Goal: Task Accomplishment & Management: Complete application form

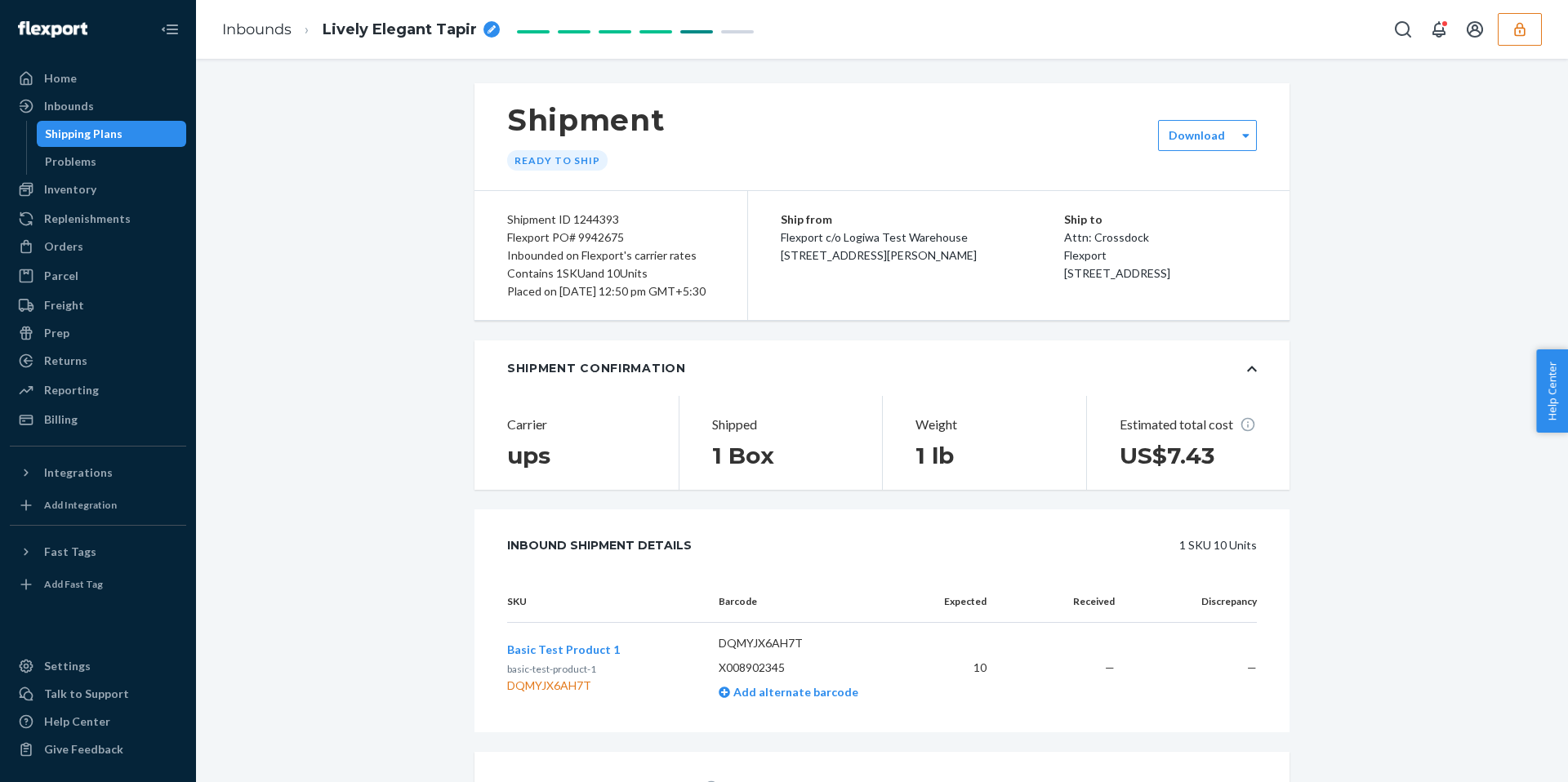
scroll to position [363, 0]
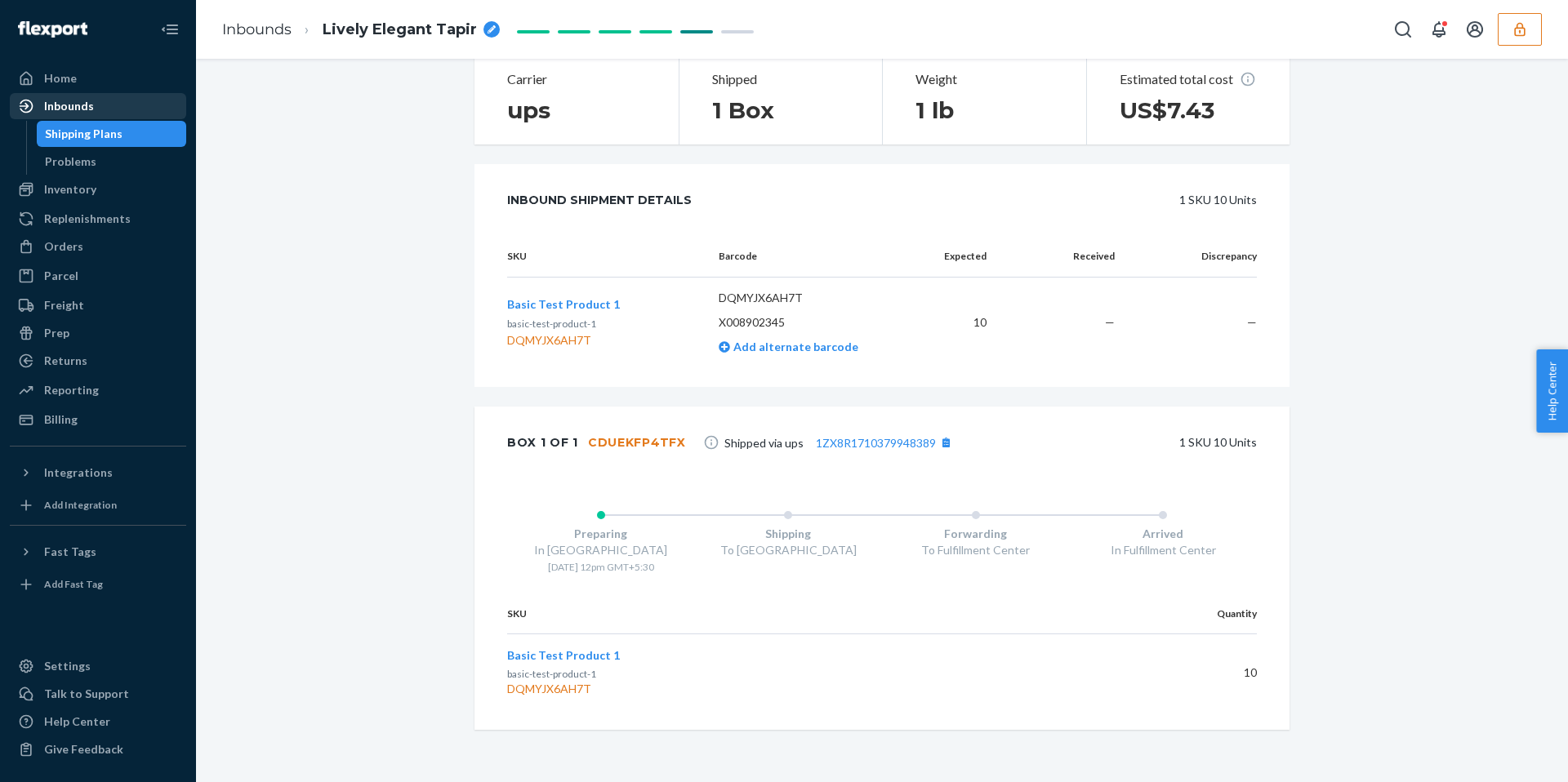
click at [84, 108] on div "Inbounds" at bounding box center [69, 106] width 50 height 16
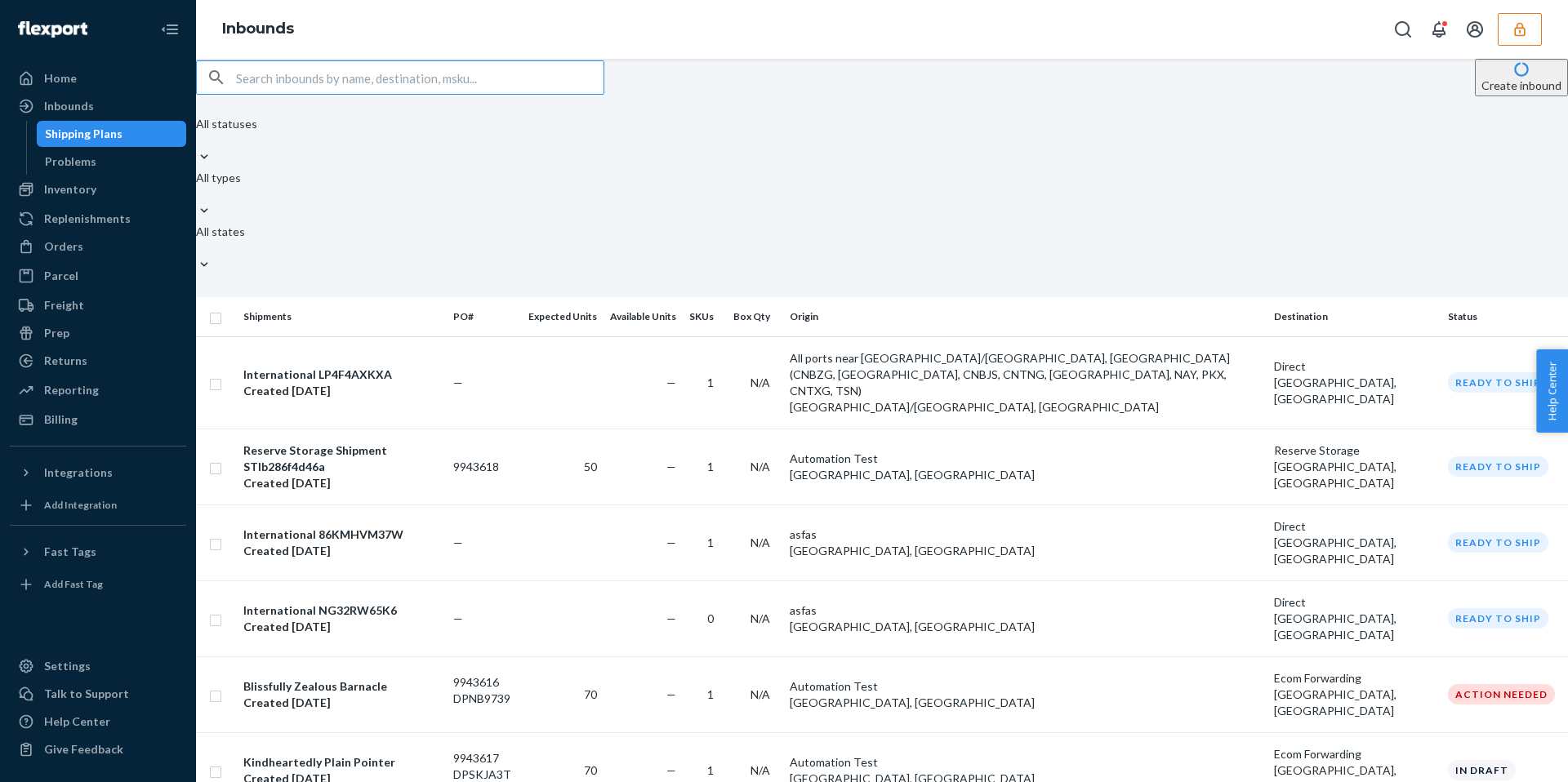
click at [1463, 96] on div "Create inbound" at bounding box center [1515, 78] width 105 height 38
click at [1475, 96] on button "Create inbound" at bounding box center [1521, 78] width 93 height 38
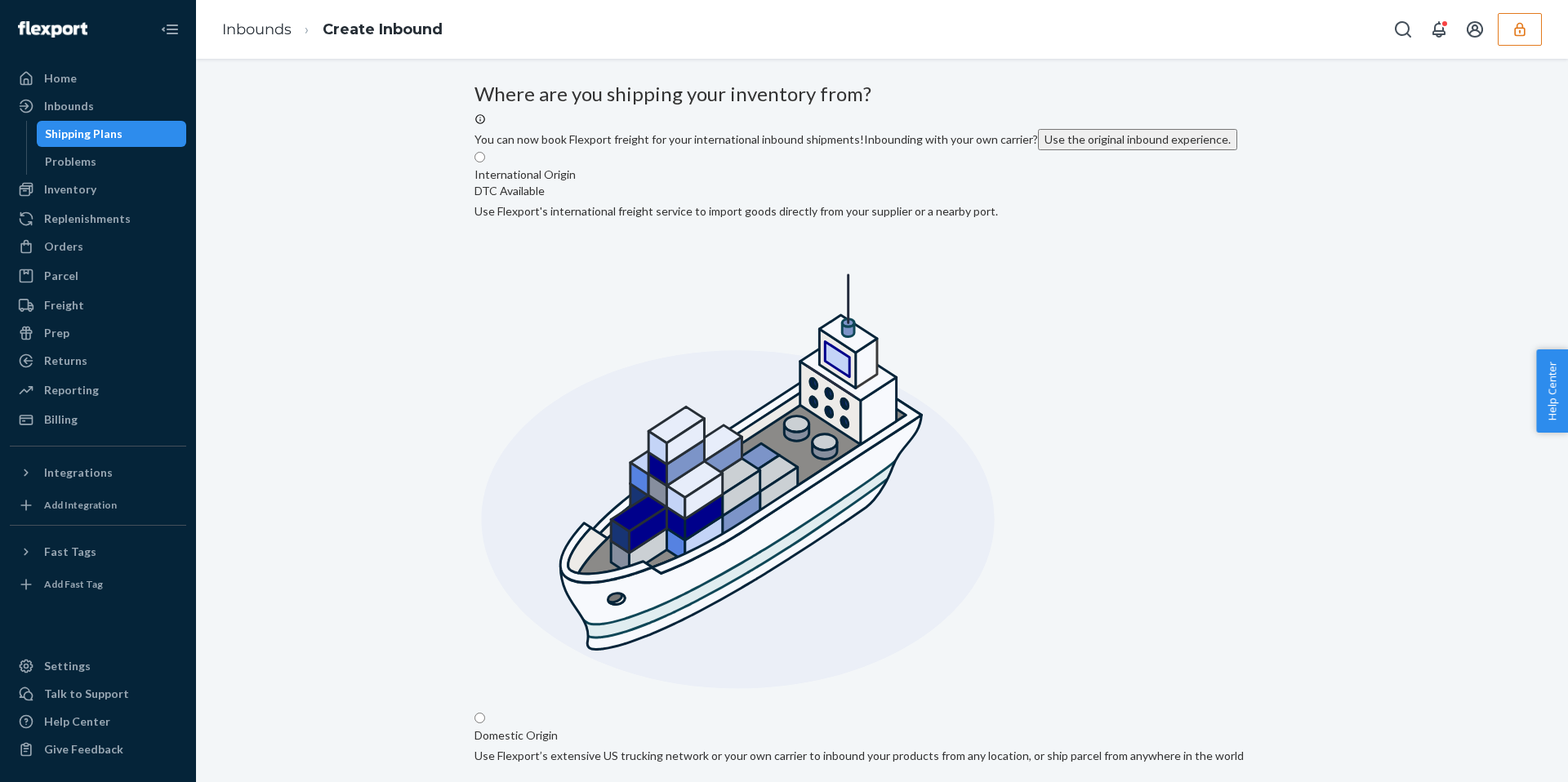
click at [485, 713] on input "Domestic Origin Use Flexport’s extensive US trucking network or your own carrie…" at bounding box center [480, 718] width 11 height 11
radio input "true"
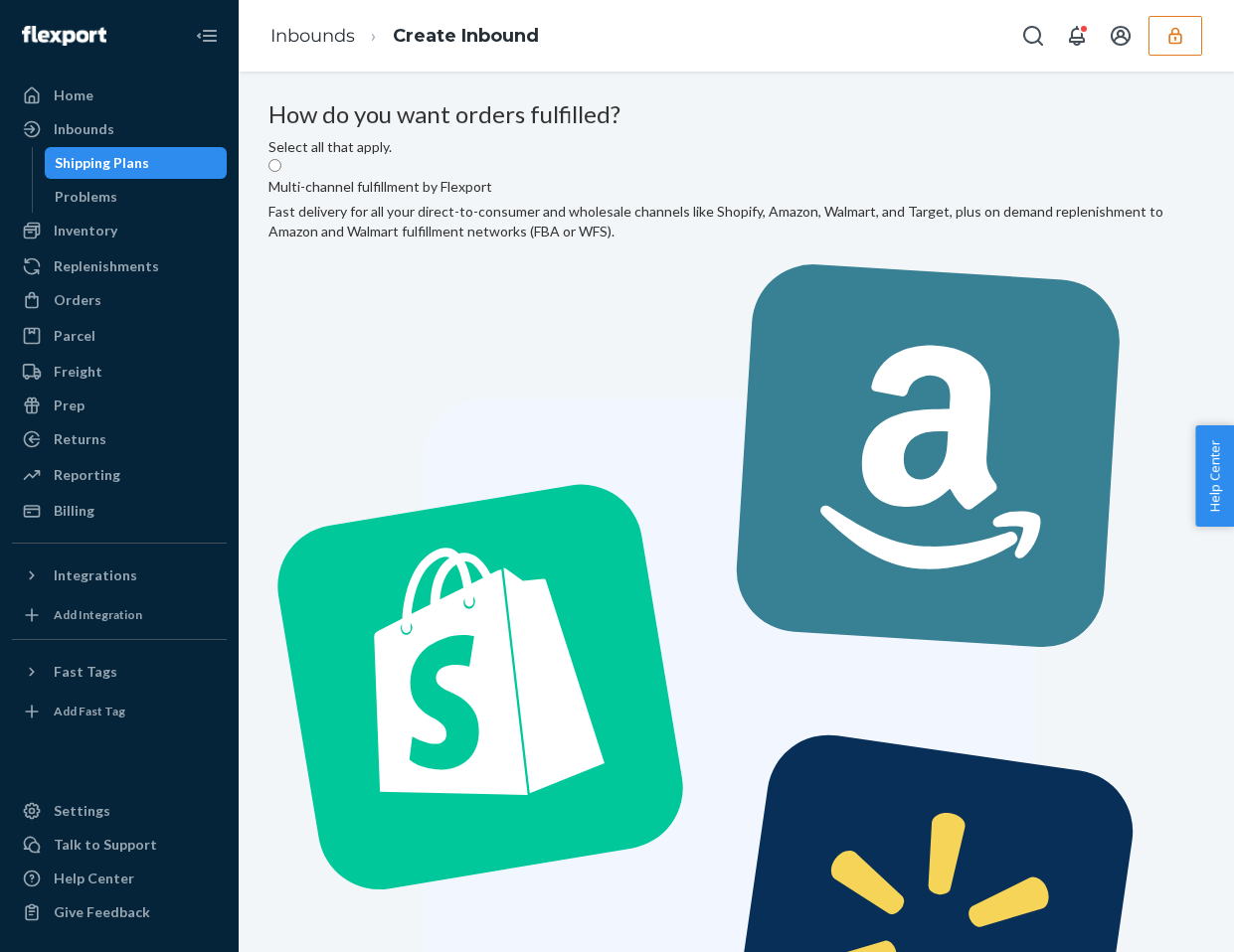
radio input "true"
click at [708, 333] on label "Multi-channel fulfillment by Flexport Fast delivery for all your direct-to-cons…" at bounding box center [735, 669] width 935 height 1025
click at [281, 172] on input "Multi-channel fulfillment by Flexport Fast delivery for all your direct-to-cons…" at bounding box center [274, 165] width 13 height 13
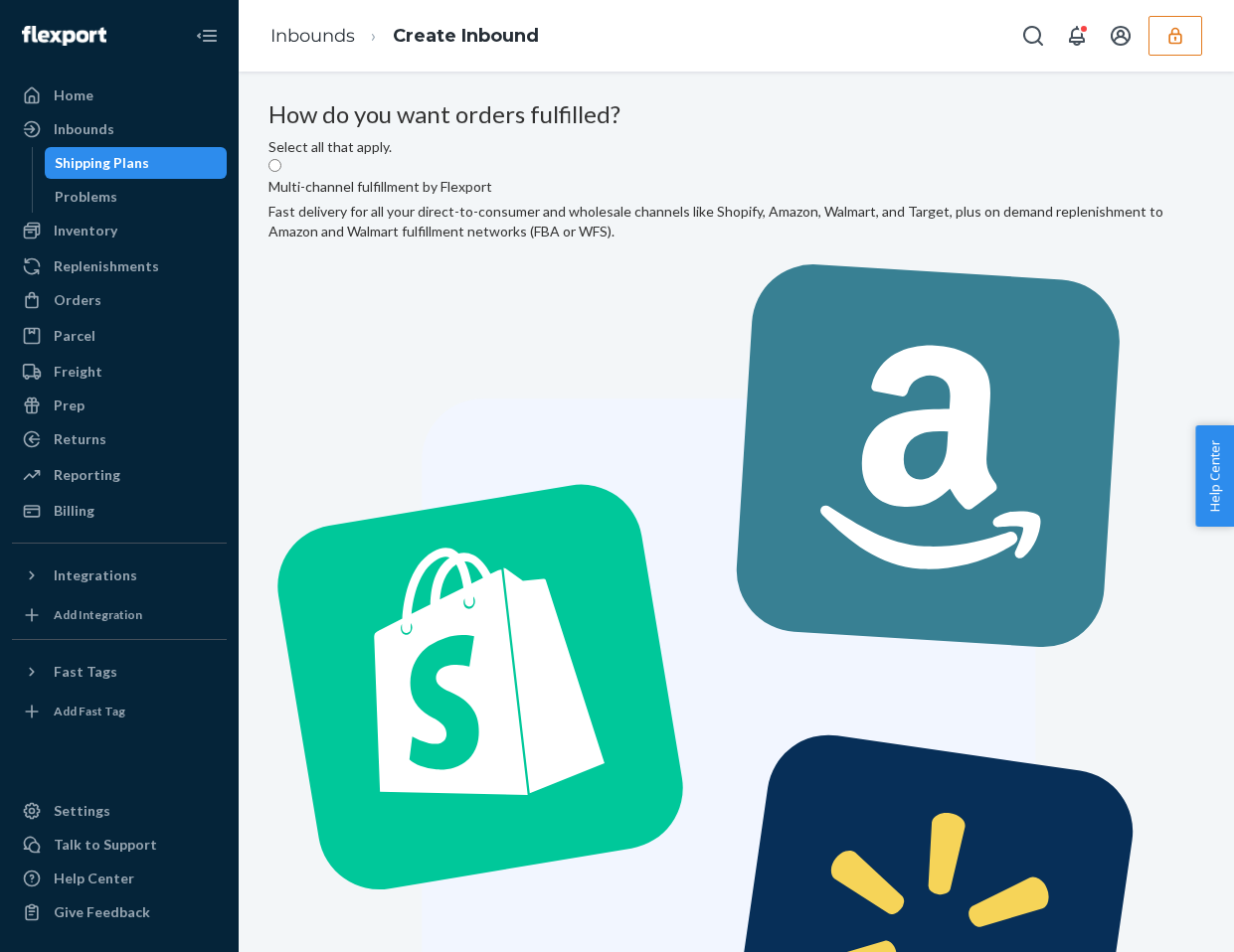
radio input "true"
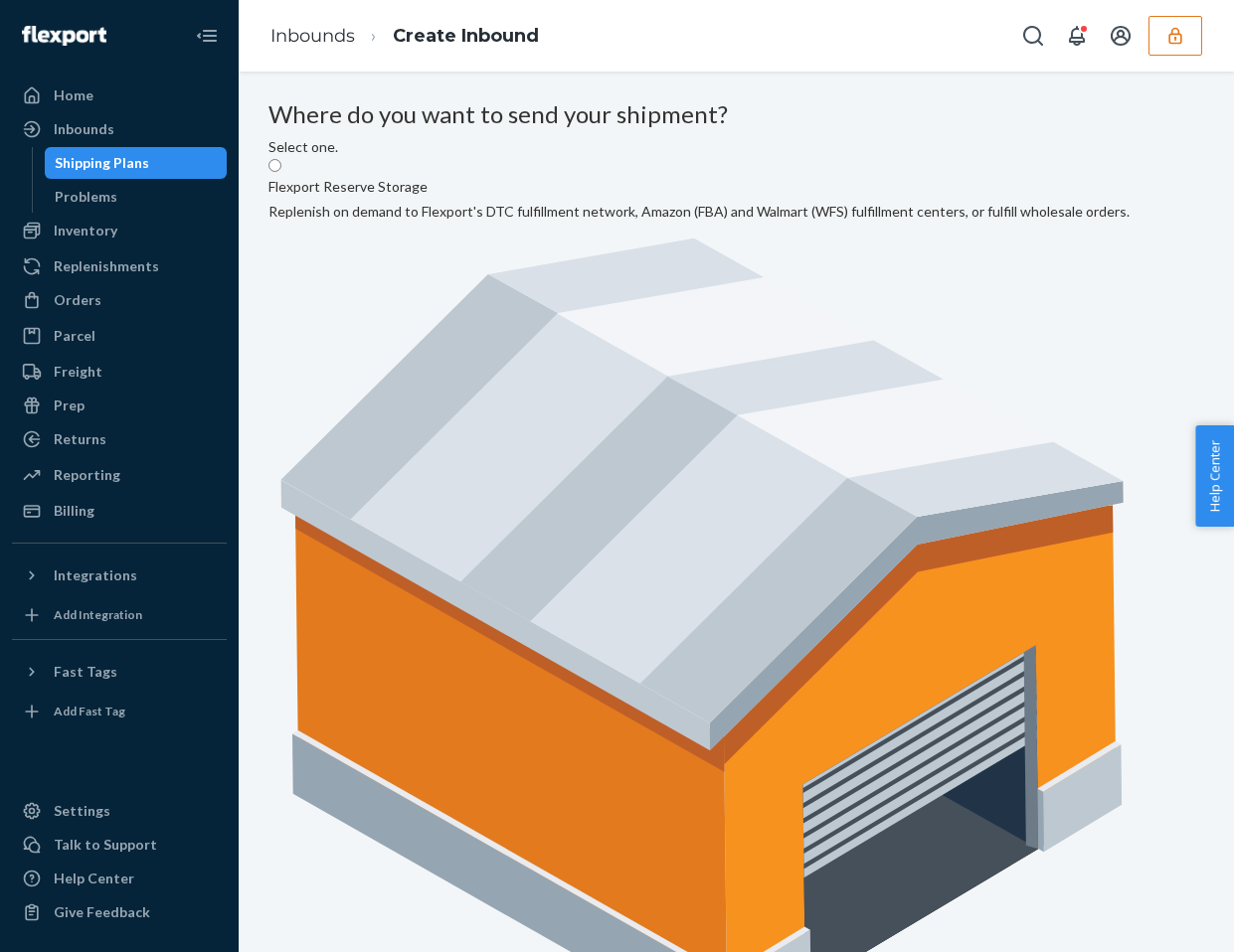
click at [697, 323] on label "Flexport Reserve Storage Replenish on demand to Flexport's DTC fulfillment netw…" at bounding box center [698, 606] width 861 height 898
click at [281, 172] on input "Flexport Reserve Storage Replenish on demand to Flexport's DTC fulfillment netw…" at bounding box center [274, 165] width 13 height 13
radio input "true"
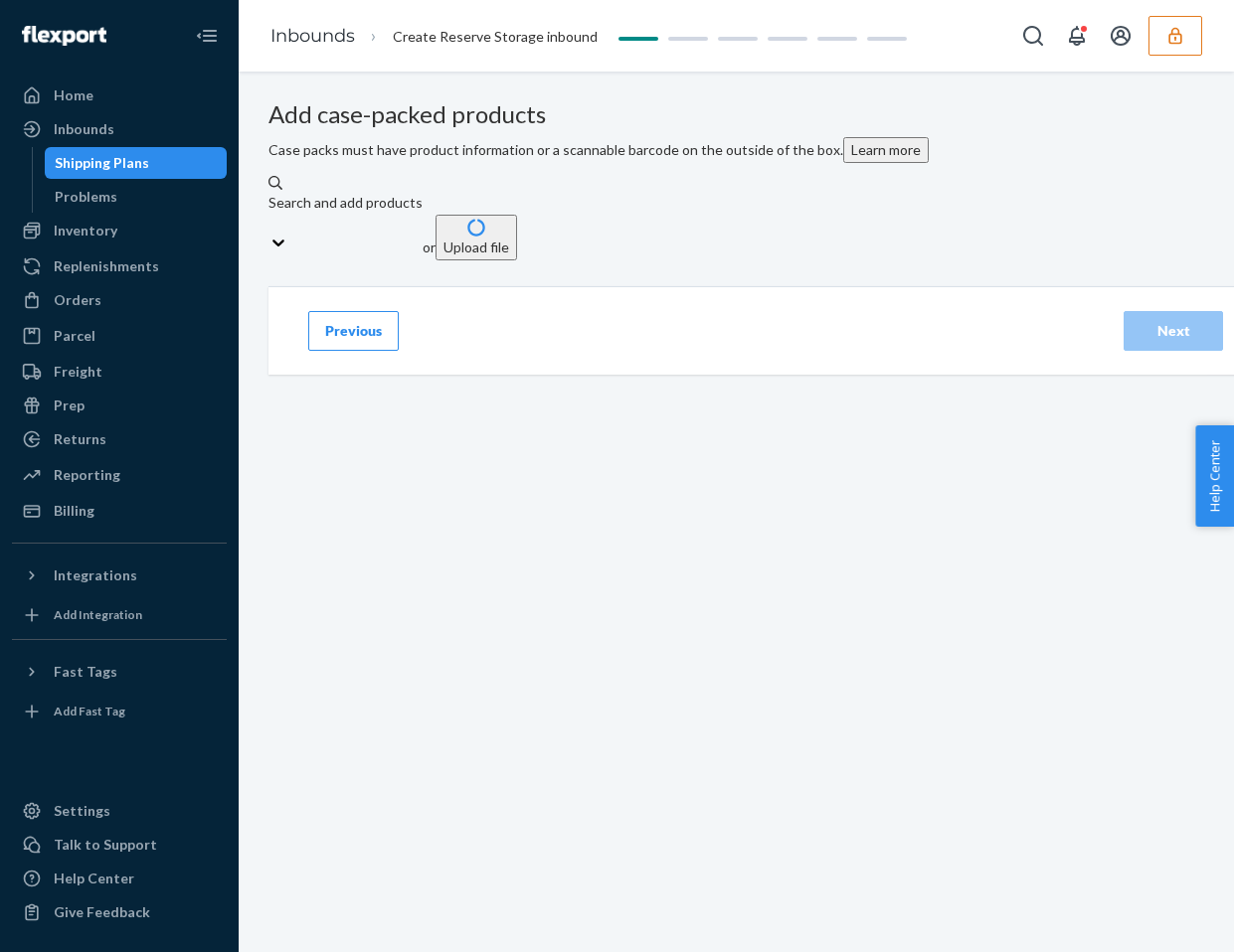
click at [422, 233] on div "Search and add products" at bounding box center [345, 213] width 154 height 40
click at [270, 233] on input "Search and add products" at bounding box center [269, 223] width 2 height 20
click at [422, 213] on div "Search and add products" at bounding box center [345, 203] width 154 height 20
click at [270, 233] on input "Search and add products" at bounding box center [269, 223] width 2 height 20
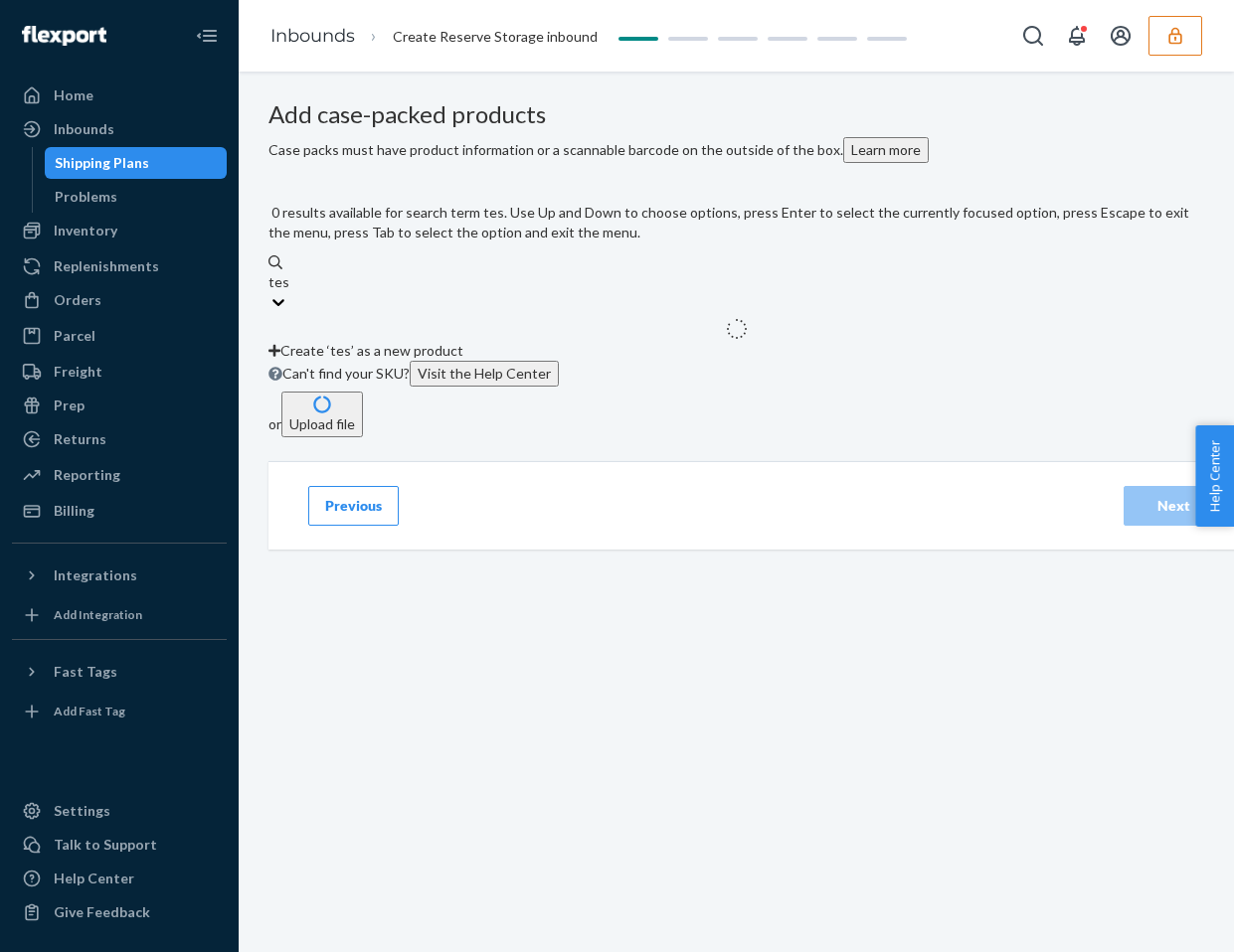
type input "test"
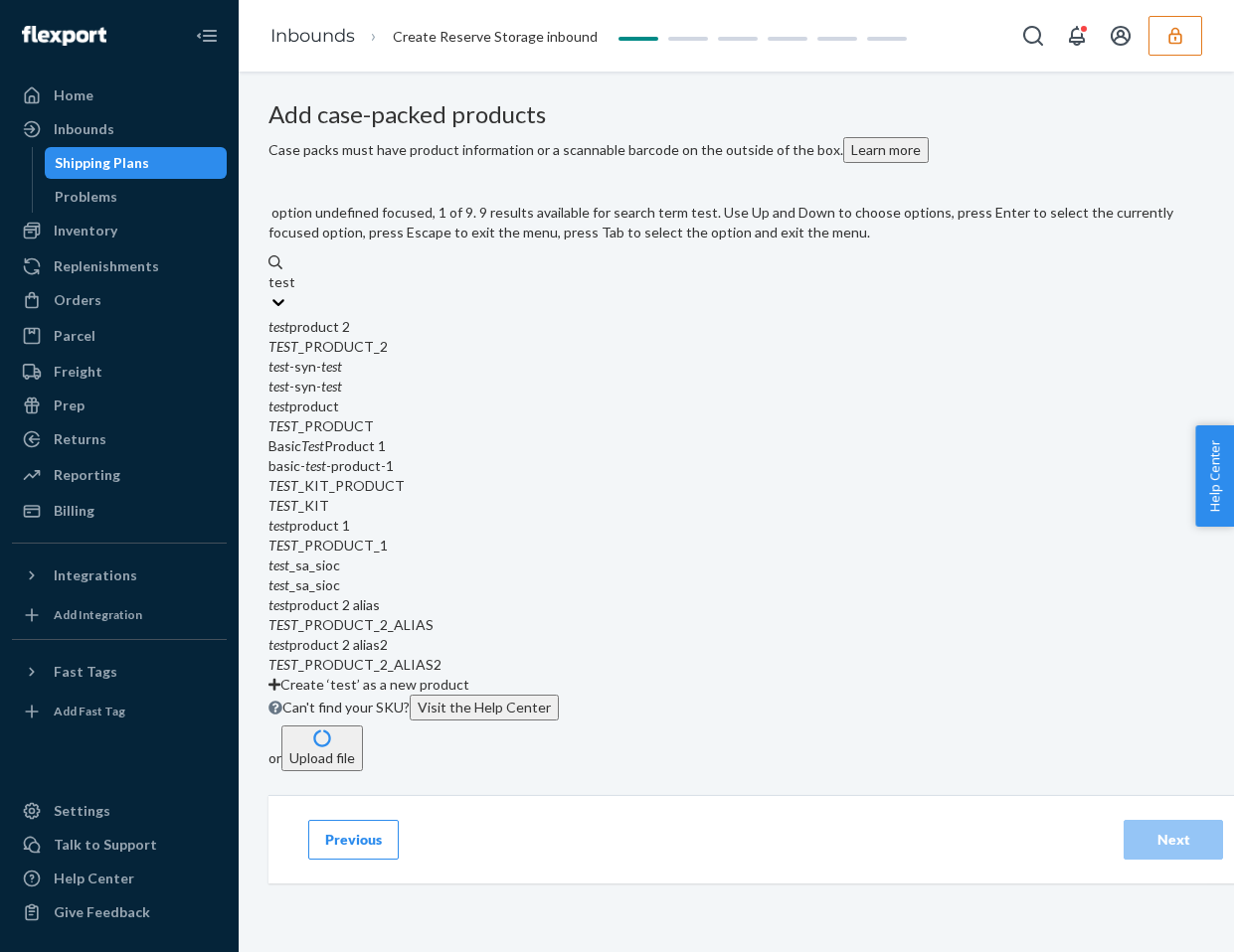
click at [454, 357] on div "TEST _PRODUCT_2" at bounding box center [735, 347] width 935 height 20
click at [294, 292] on input "test" at bounding box center [281, 282] width 26 height 20
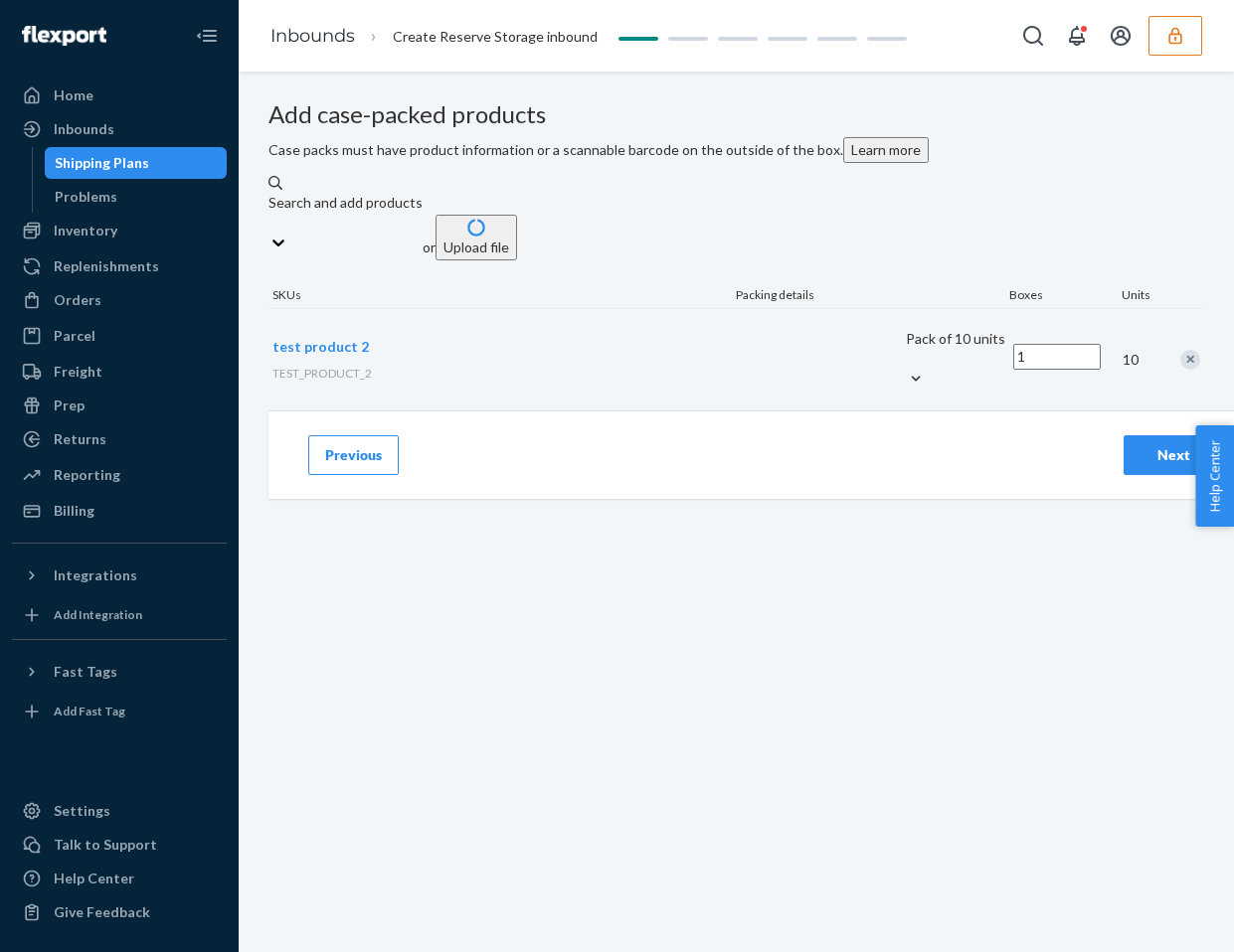
click at [906, 369] on div "Pack of 10 units" at bounding box center [955, 349] width 99 height 40
click at [807, 359] on input "Pack of 10 units" at bounding box center [807, 359] width 0 height 0
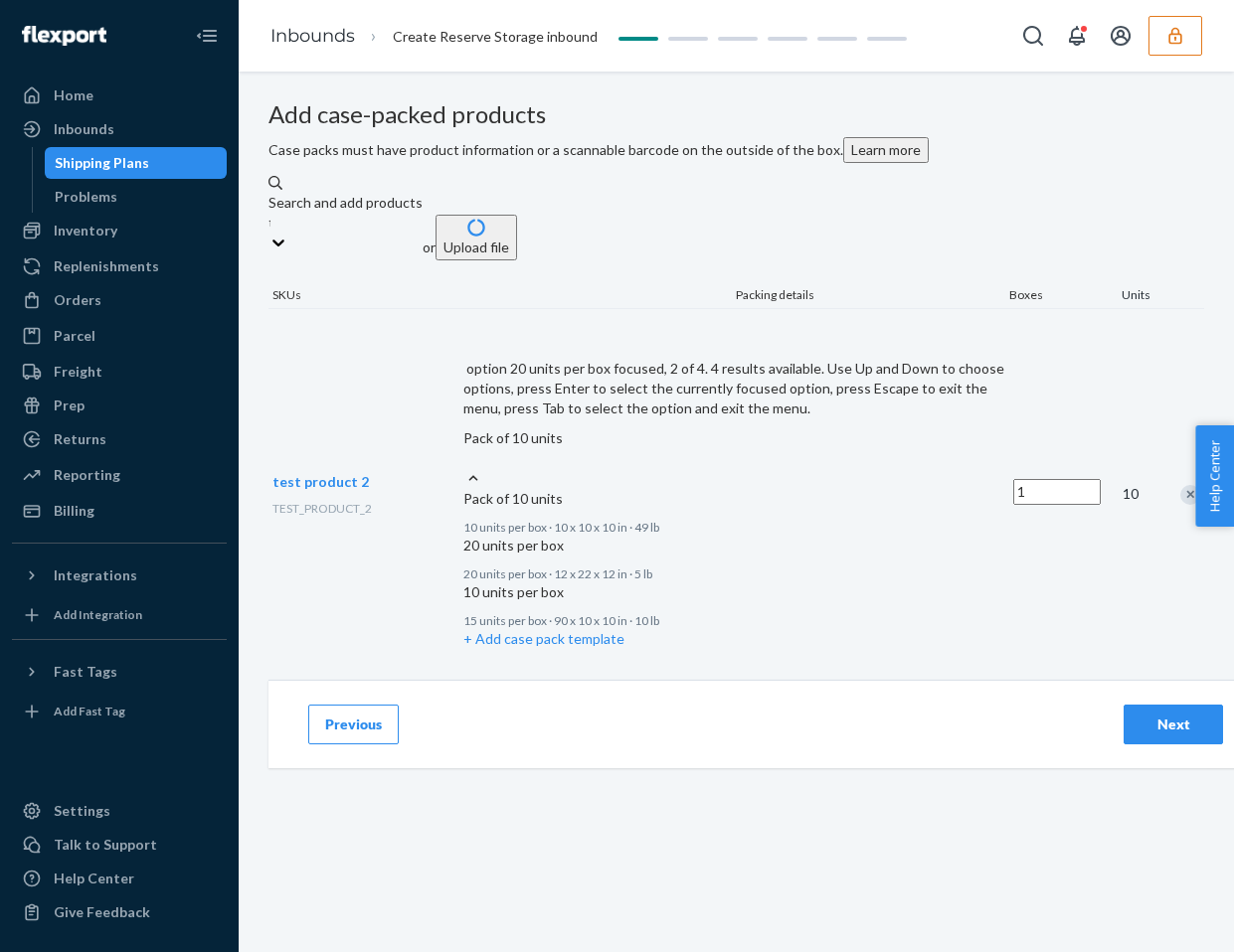
click at [1132, 531] on div "Add case-packed products Case packs must have product information or a scannabl…" at bounding box center [735, 390] width 935 height 579
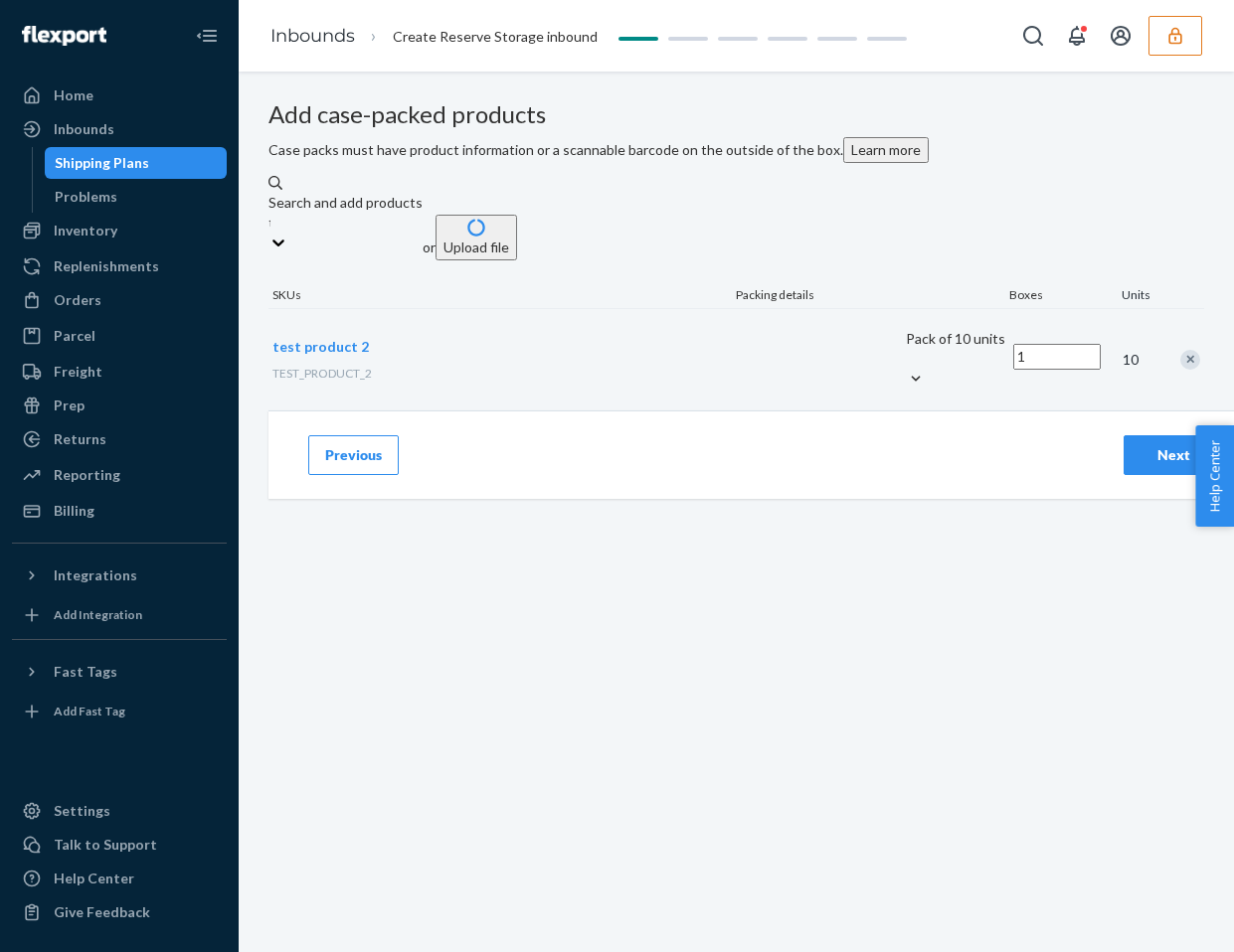
click at [1167, 465] on div "Next" at bounding box center [1173, 455] width 66 height 20
click at [1156, 33] on button "button" at bounding box center [1175, 36] width 54 height 40
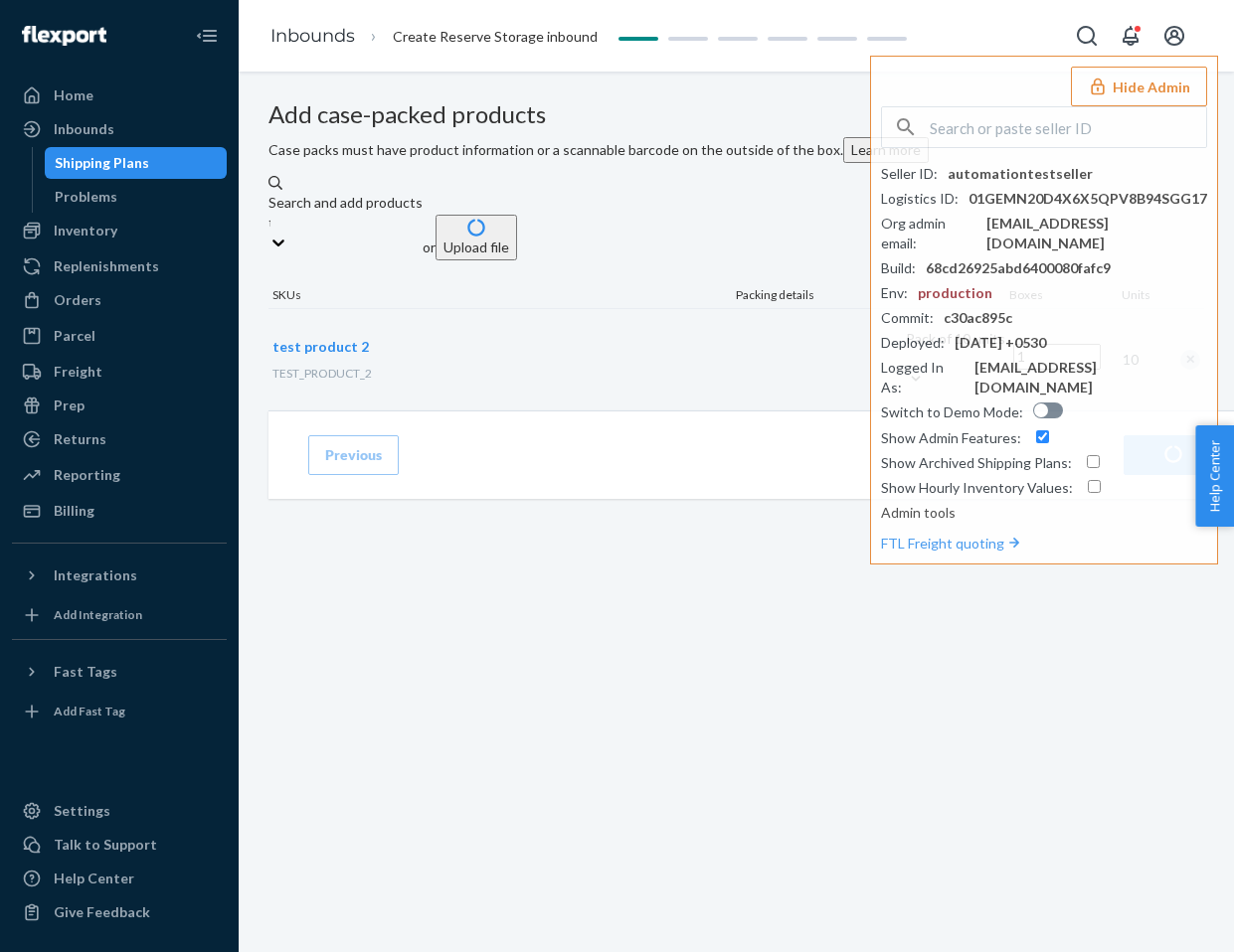
click at [814, 119] on div "Add case-packed products Case packs must have product information or a scannabl…" at bounding box center [735, 255] width 935 height 309
click at [1151, 103] on button "Hide Admin" at bounding box center [1139, 87] width 136 height 40
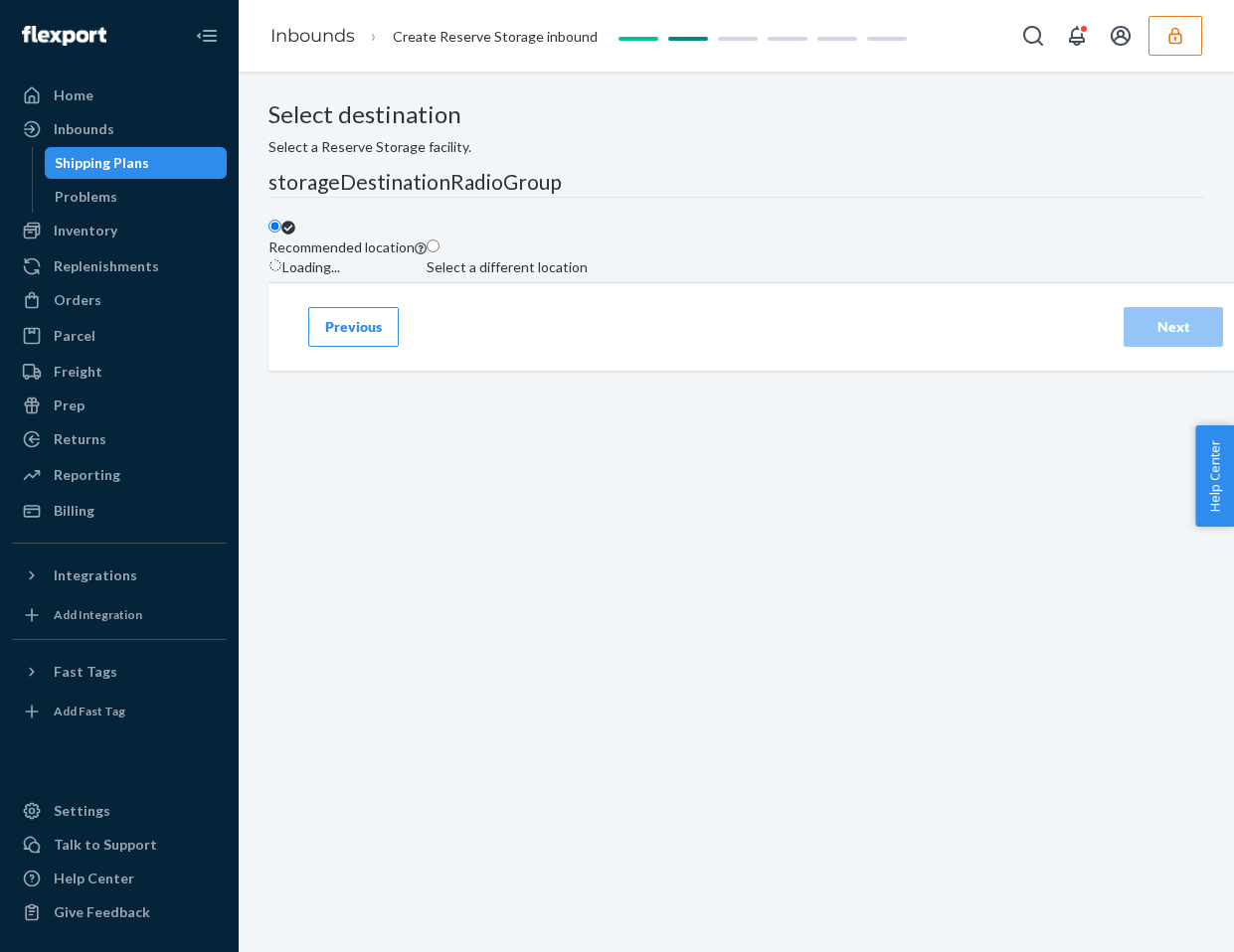
click at [363, 347] on button "Previous" at bounding box center [353, 327] width 90 height 40
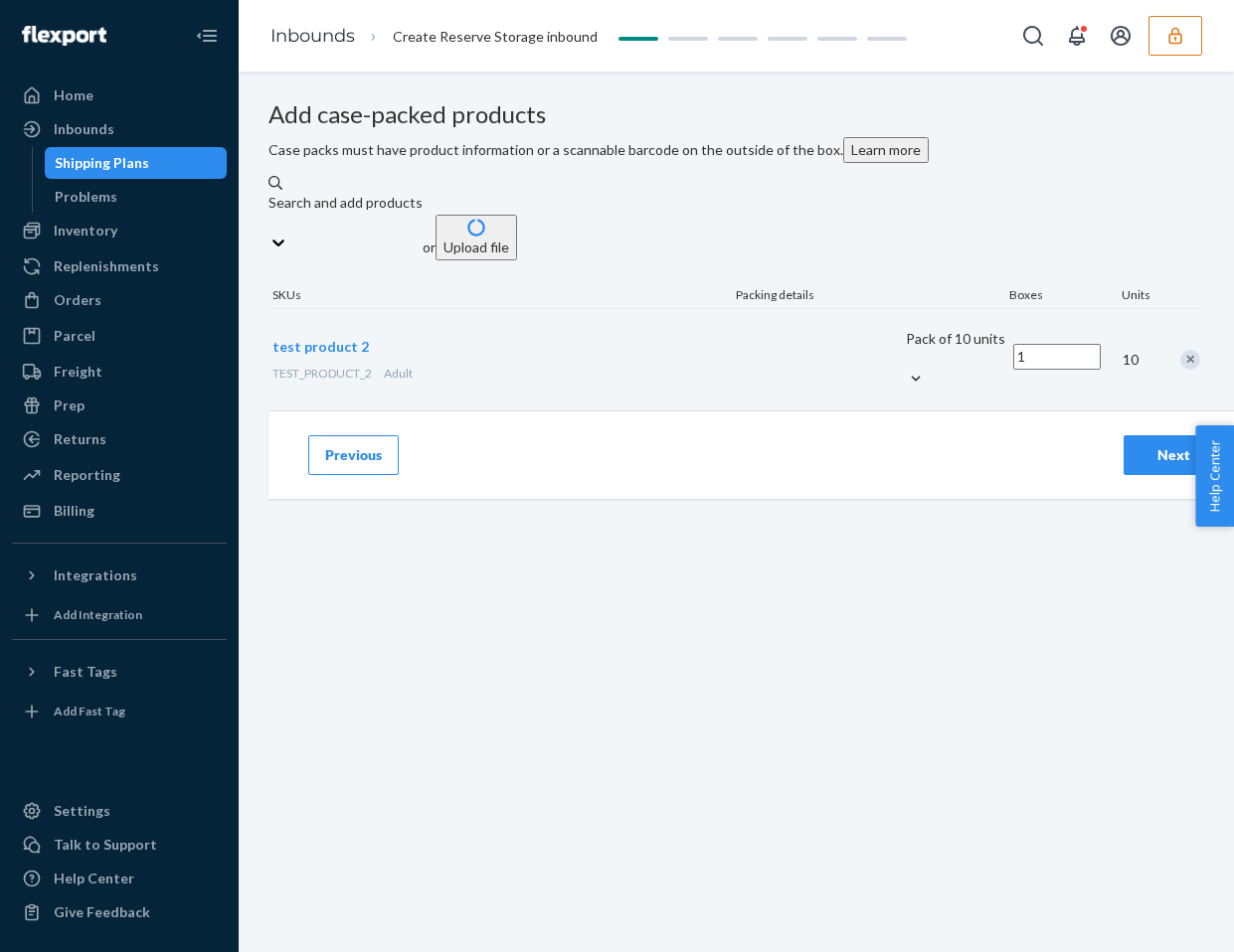
click at [517, 260] on button "Upload file" at bounding box center [476, 238] width 82 height 46
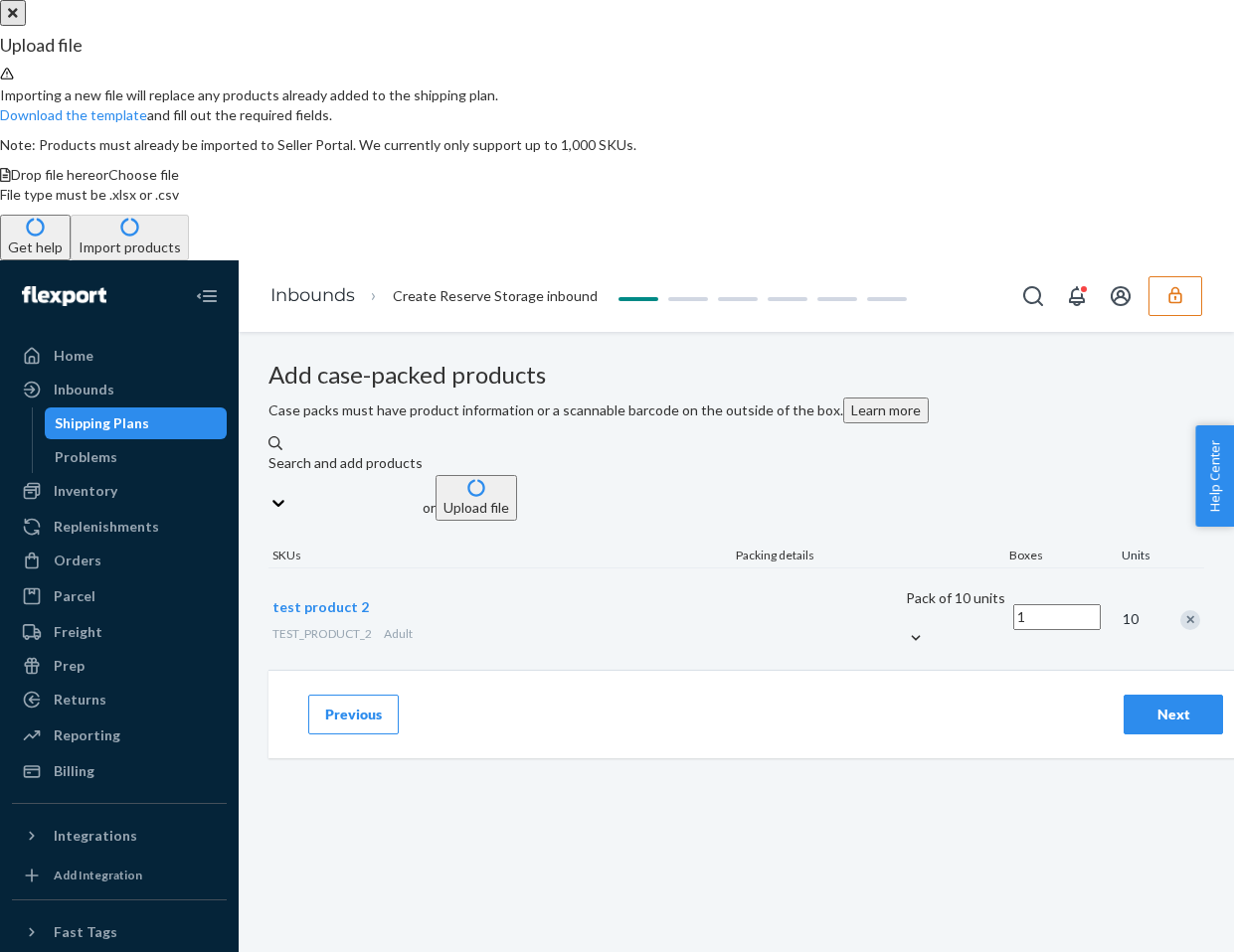
click at [26, 26] on button "Close" at bounding box center [13, 13] width 26 height 26
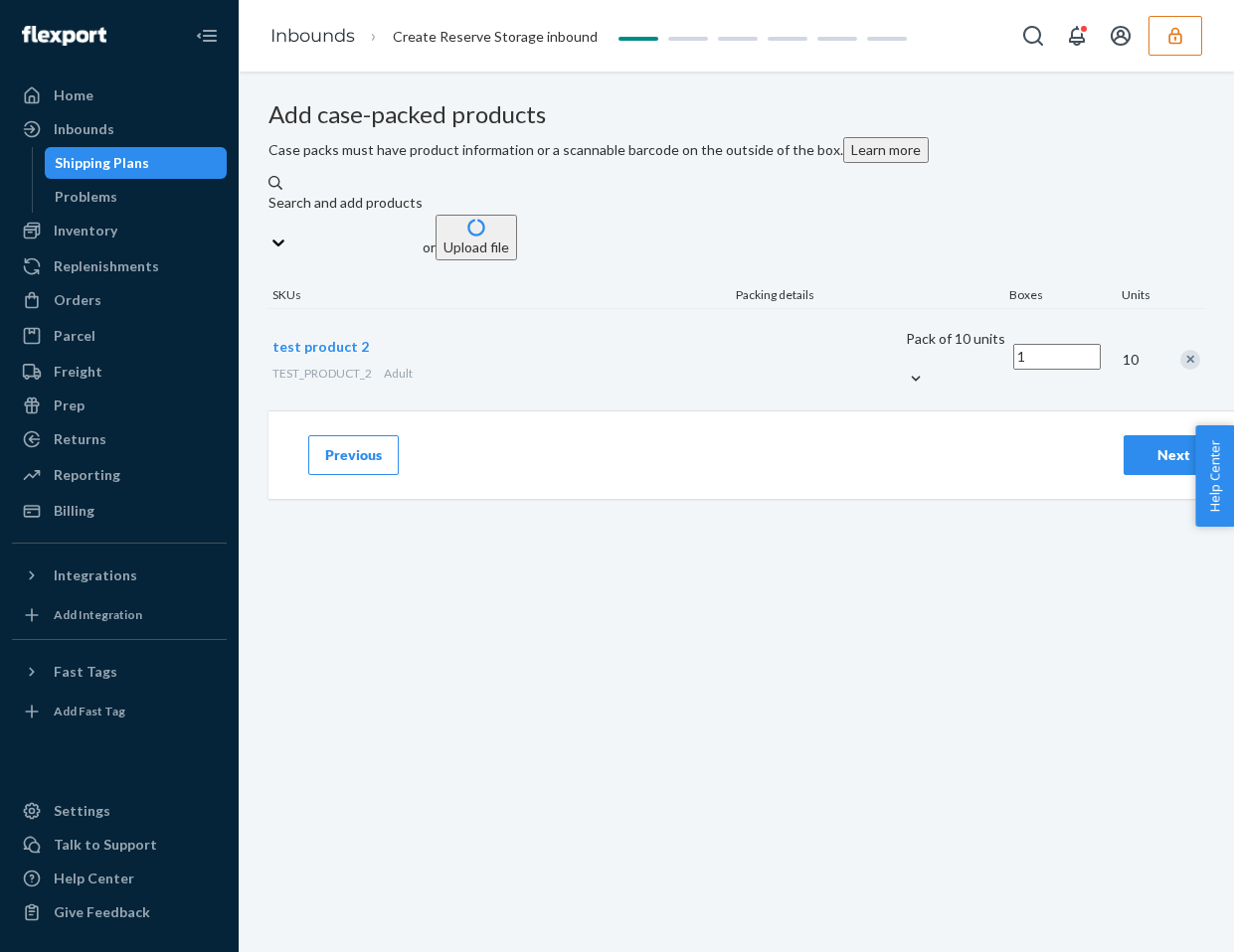
click at [361, 475] on button "Previous" at bounding box center [353, 455] width 90 height 40
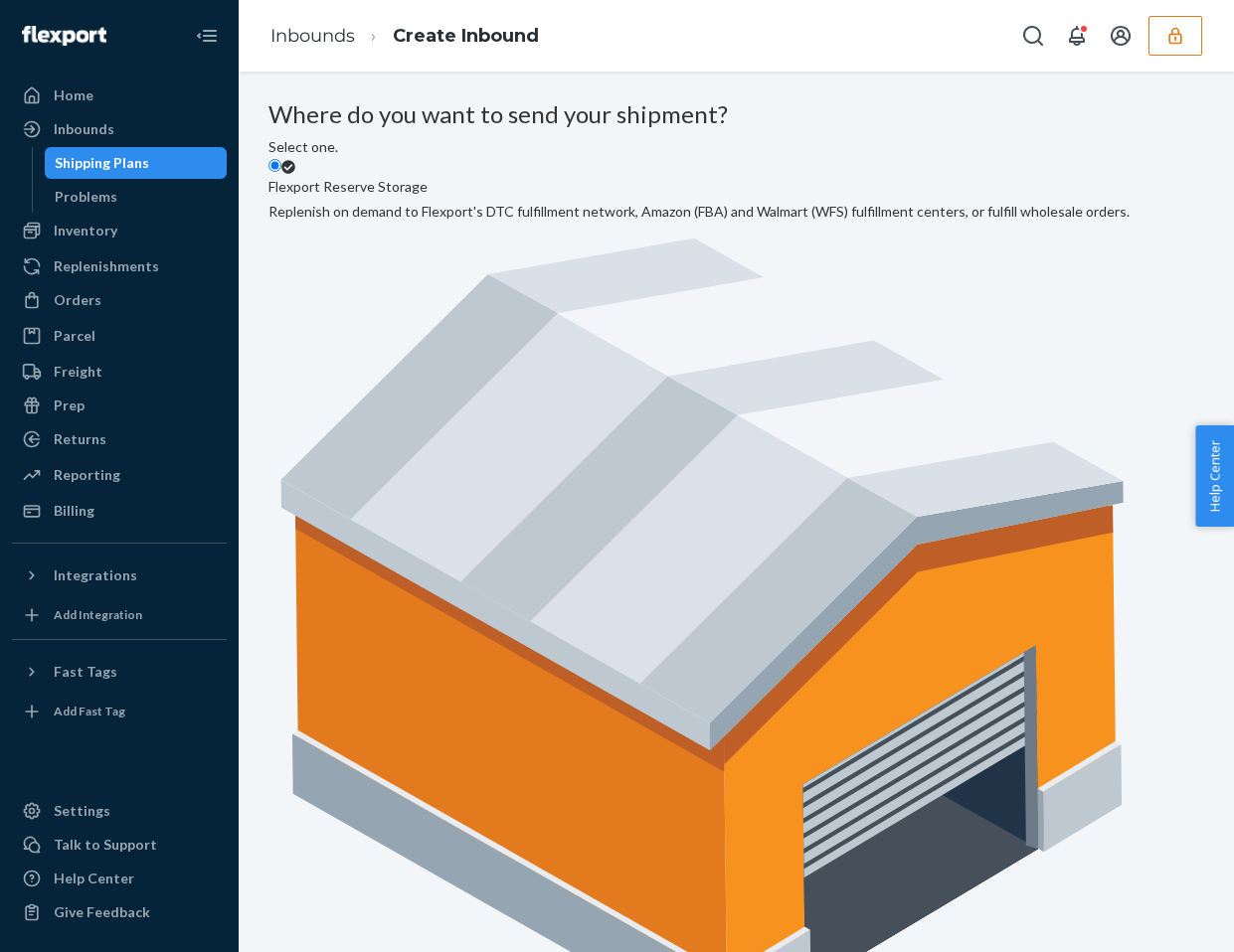
radio input "true"
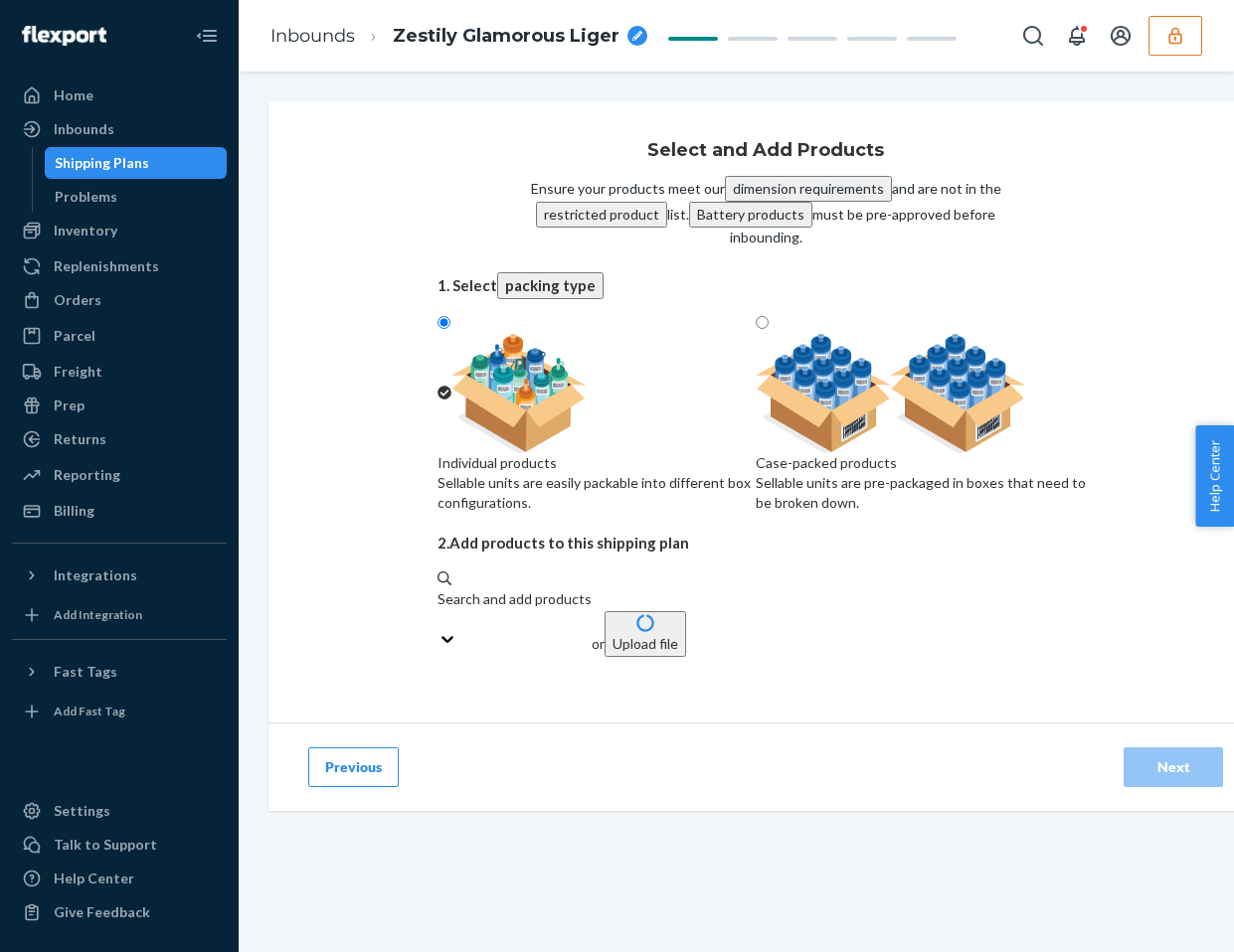
click at [860, 461] on div "Case-packed products" at bounding box center [924, 463] width 338 height 20
click at [768, 329] on input "Case-packed products Sellable units are pre-packaged in boxes that need to be b…" at bounding box center [761, 322] width 13 height 13
radio input "true"
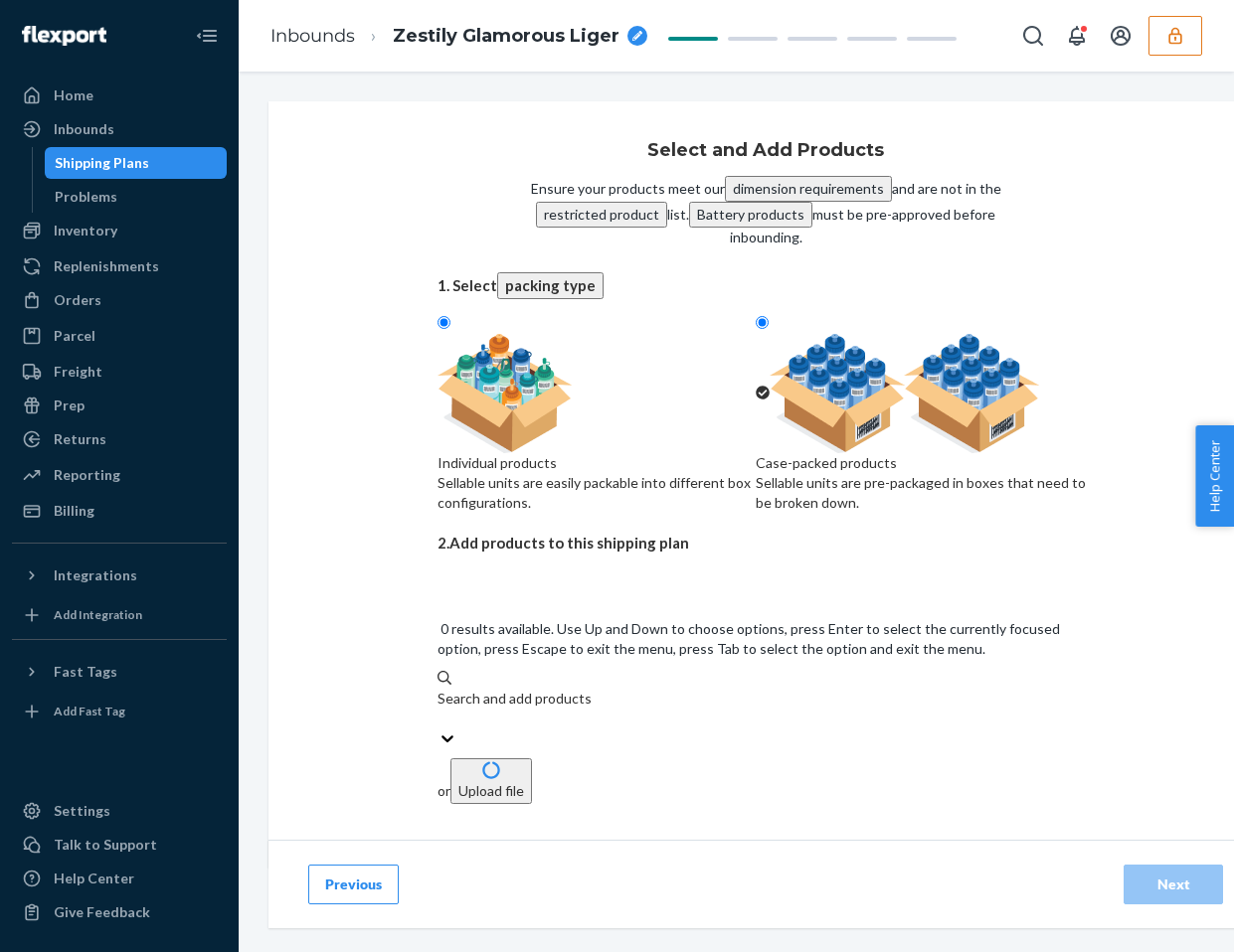
click at [689, 689] on div "Search and add products" at bounding box center [765, 709] width 656 height 40
click at [439, 709] on input "0 results available. Use Up and Down to choose options, press Enter to select t…" at bounding box center [438, 719] width 2 height 20
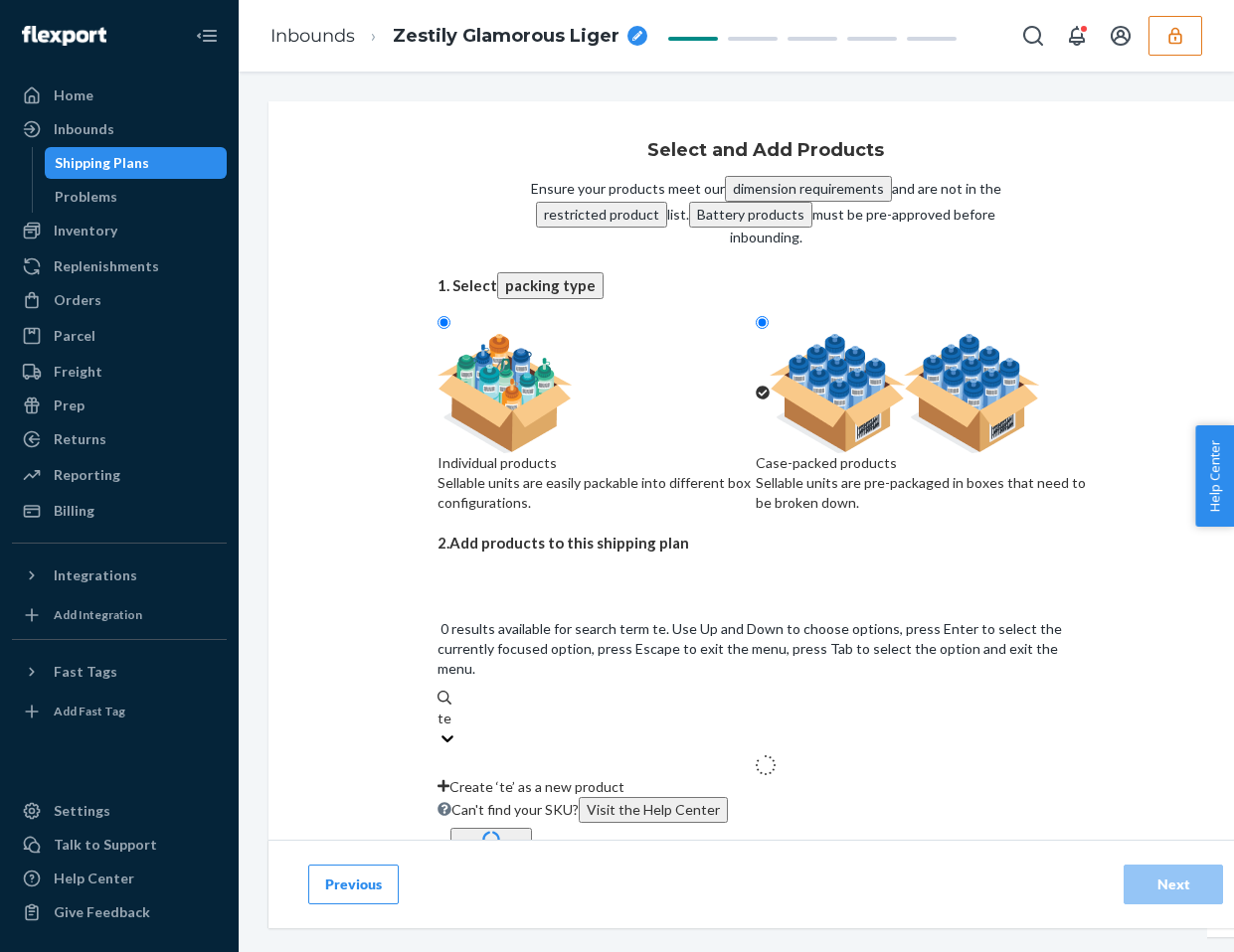
type input "test"
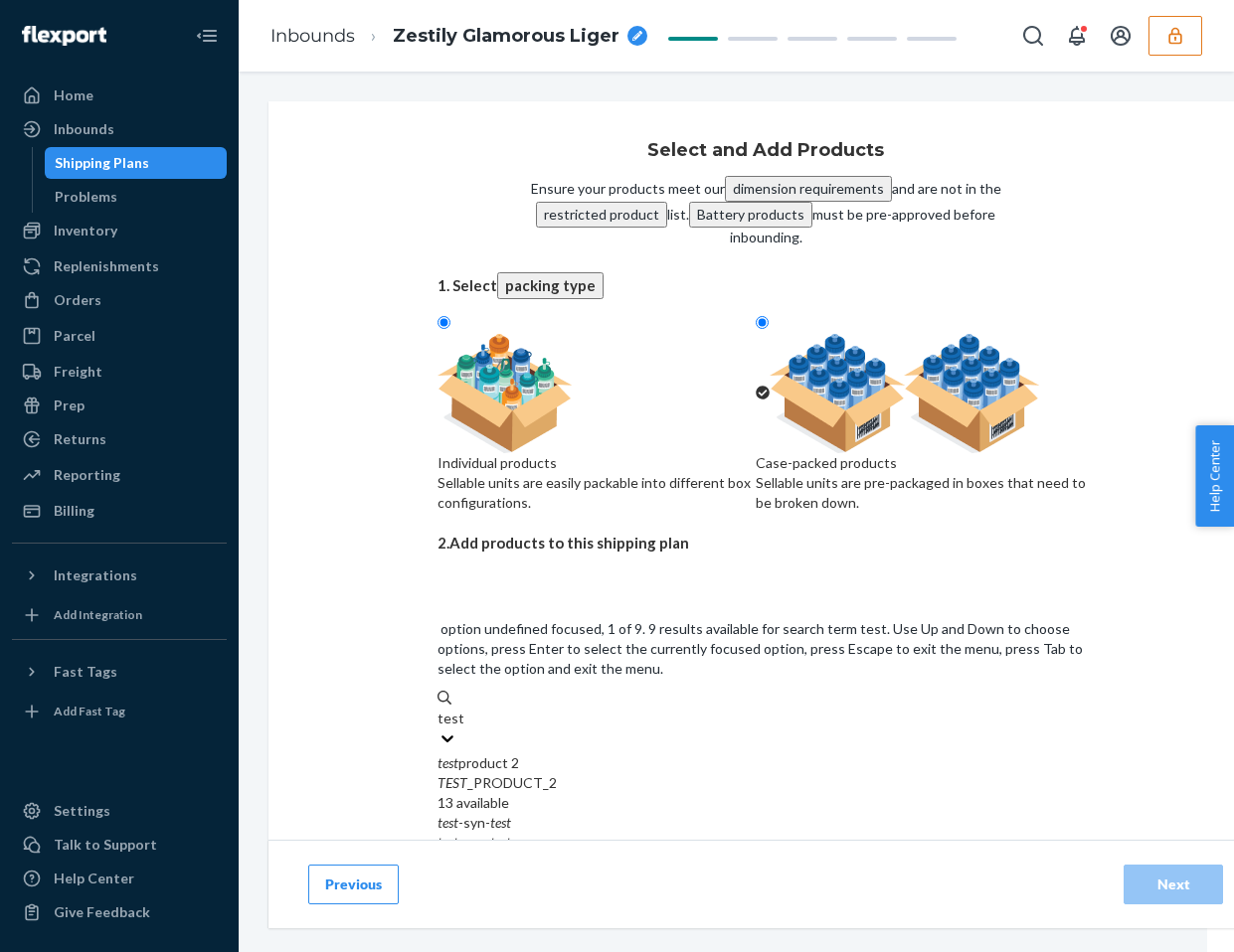
click at [555, 773] on div "TEST _PRODUCT_2" at bounding box center [765, 783] width 656 height 20
click at [463, 709] on input "test" at bounding box center [450, 719] width 26 height 20
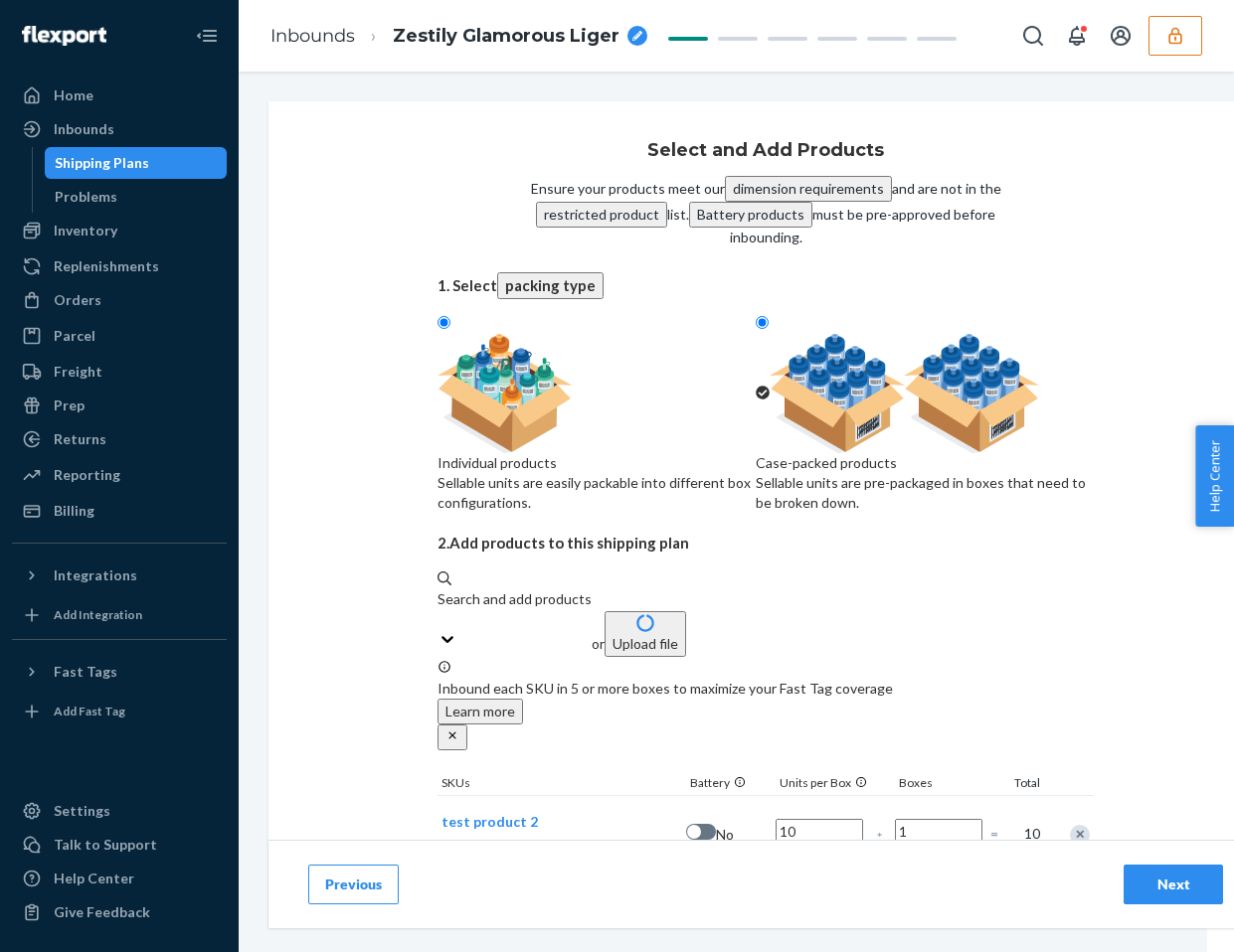
scroll to position [100, 0]
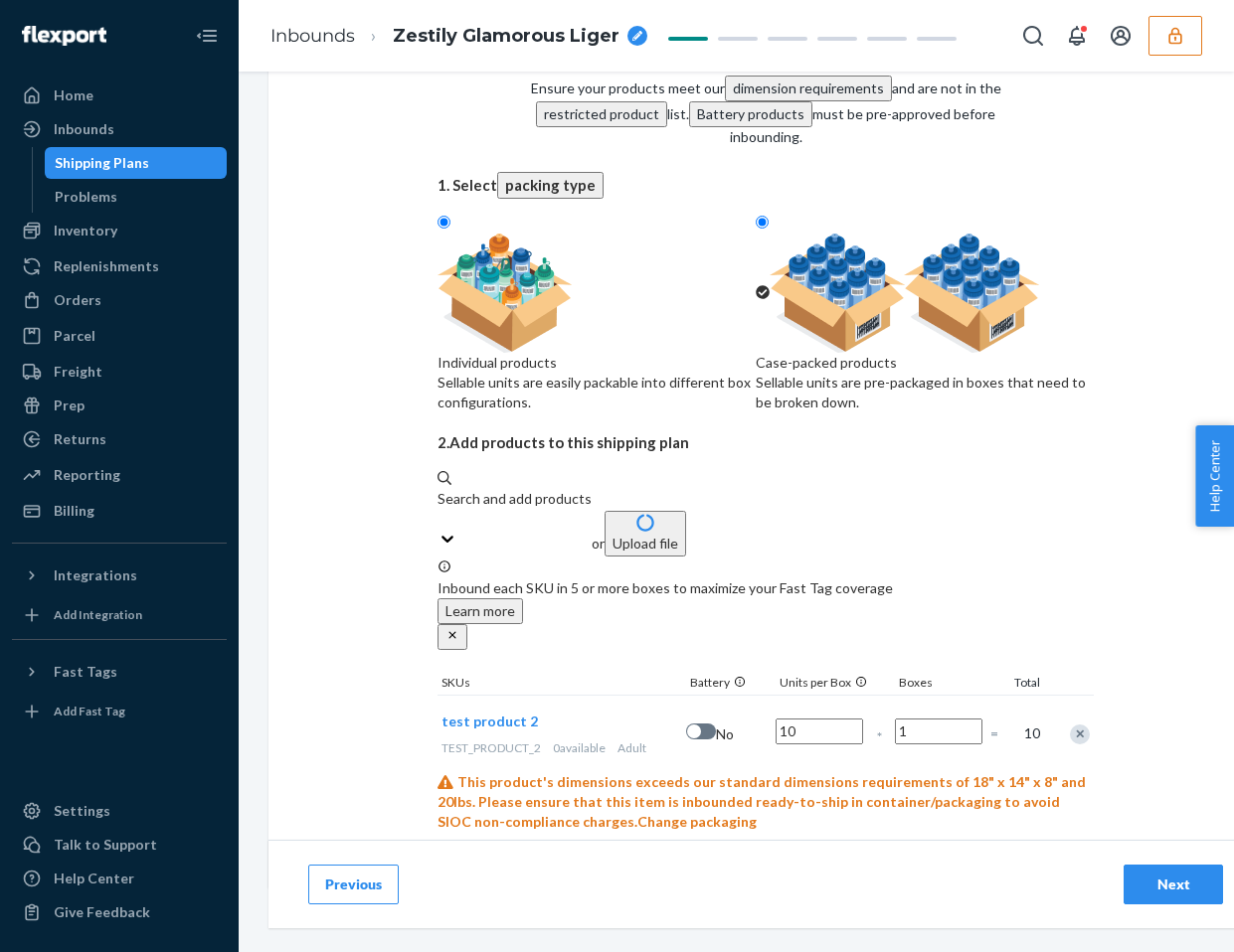
click at [1166, 881] on div "Next" at bounding box center [1173, 885] width 66 height 20
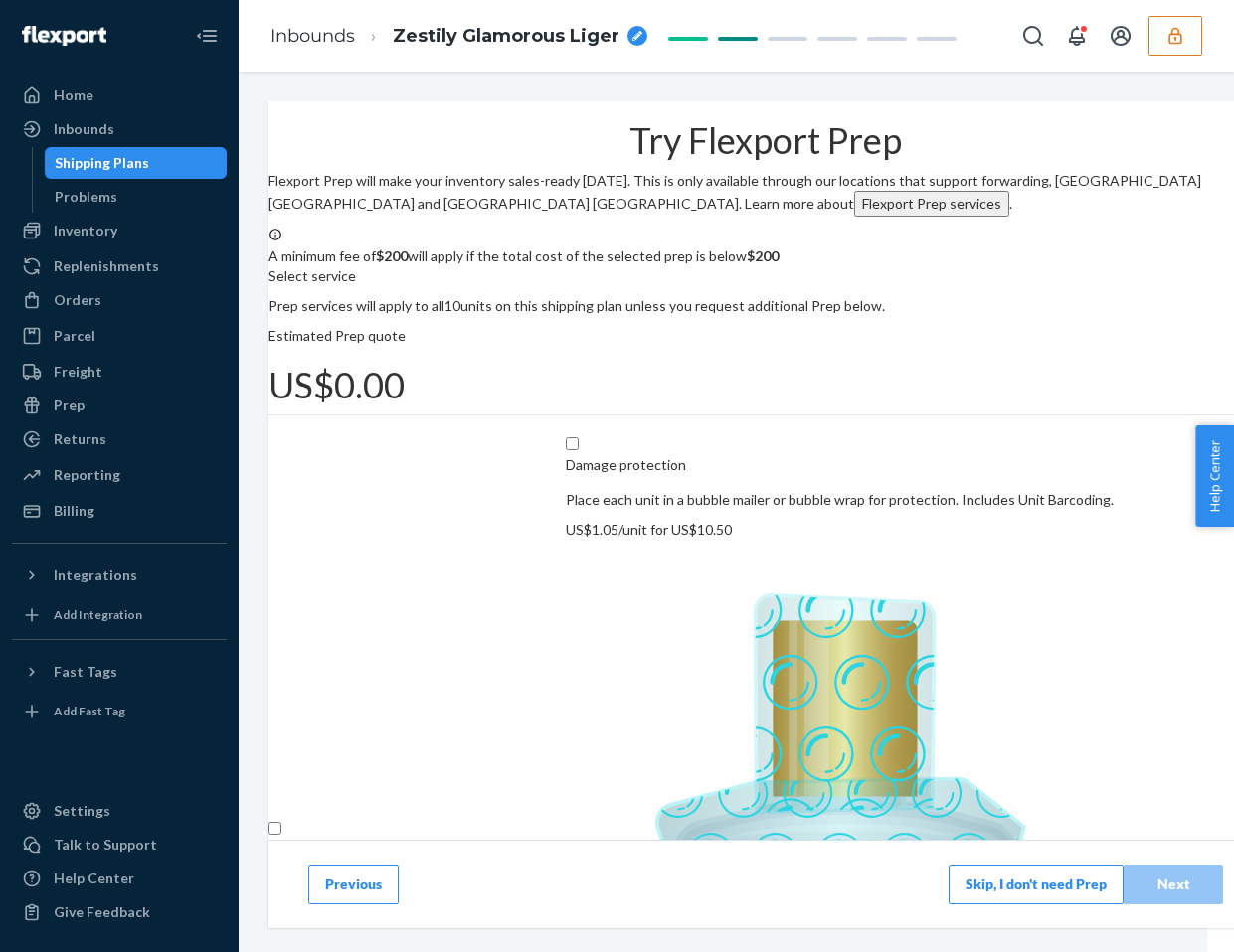
scroll to position [146, 0]
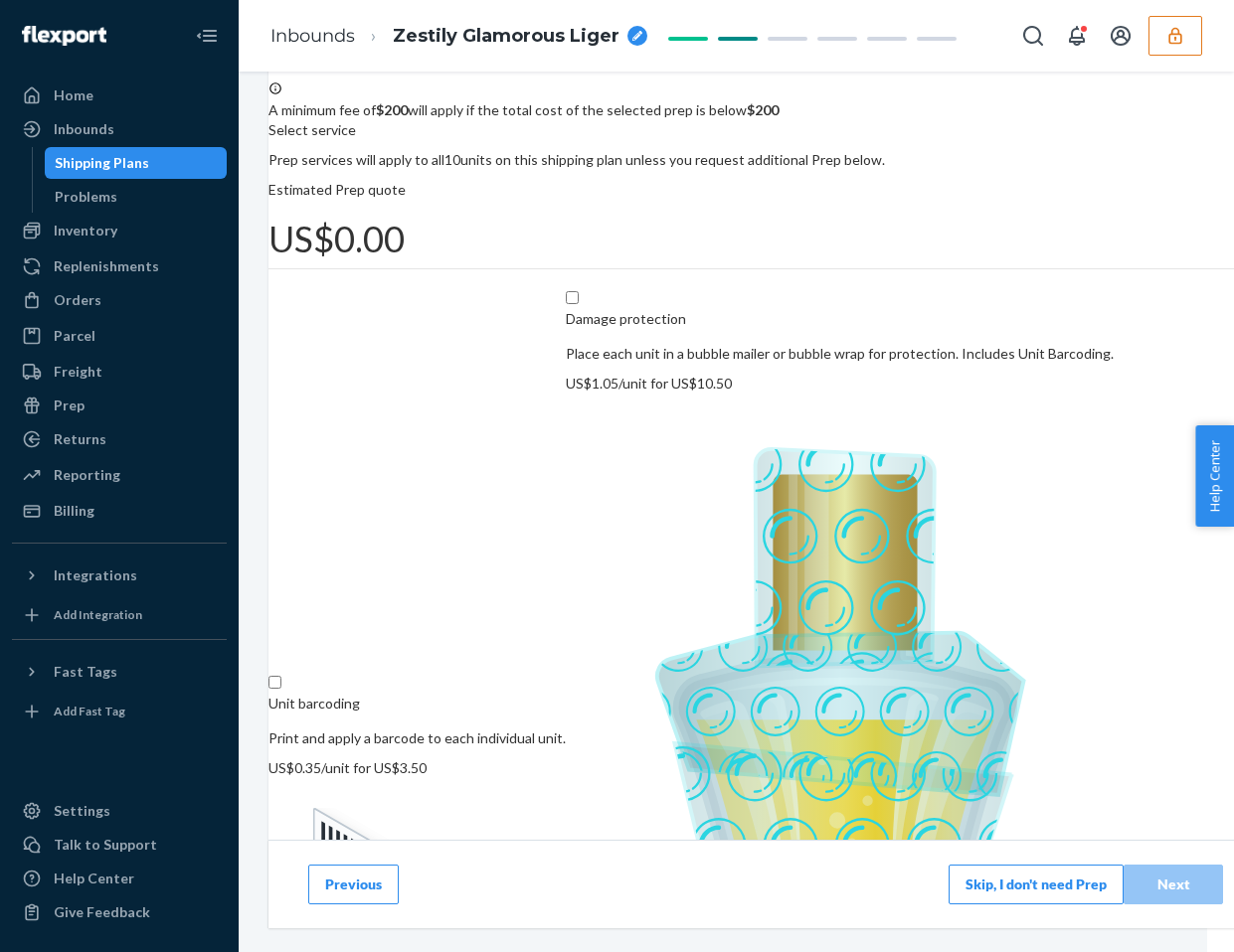
click at [1042, 896] on button "Skip, I don't need Prep" at bounding box center [1035, 885] width 175 height 40
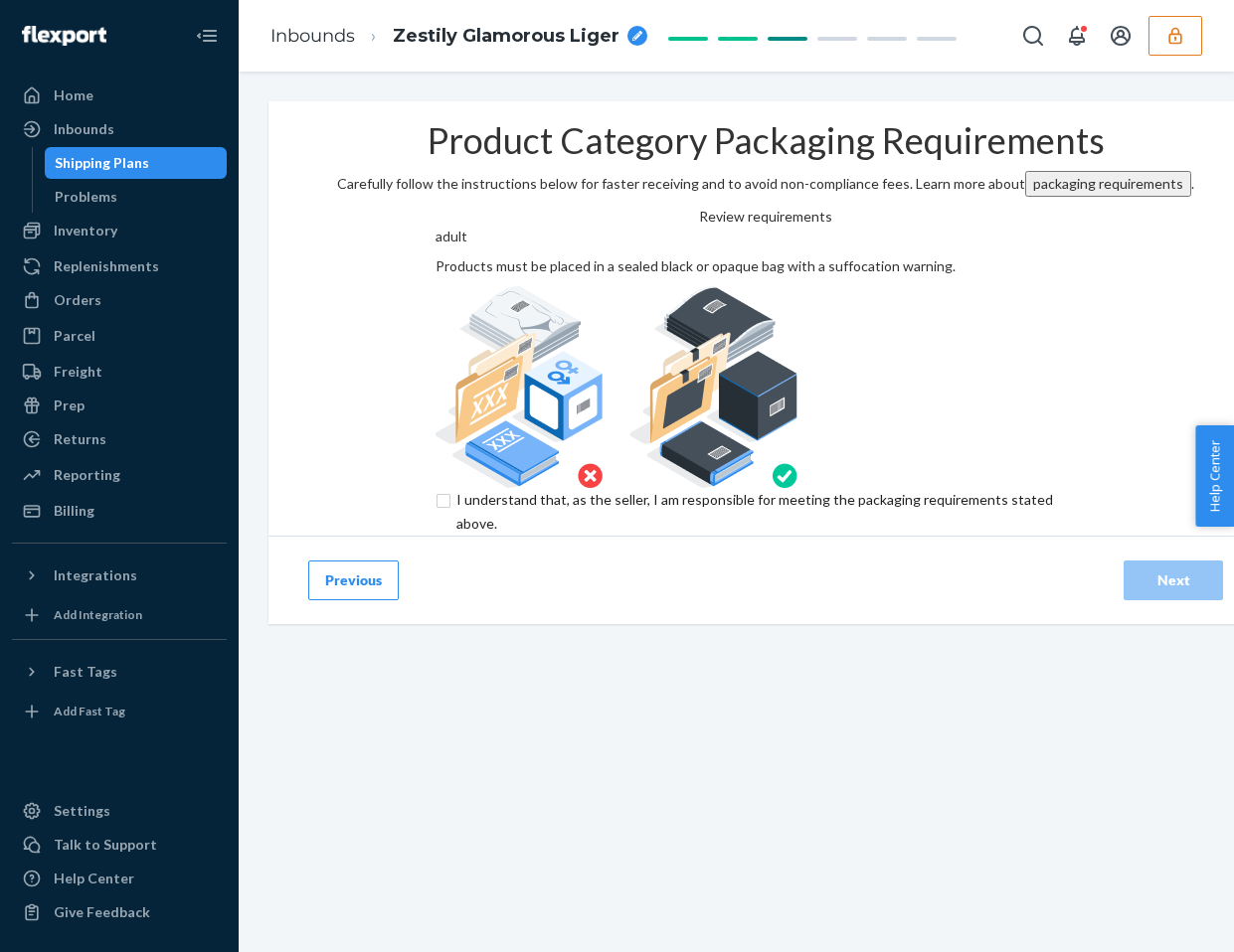
click at [435, 458] on div "adult Products must be placed in a sealed black or opaque bag with a suffocatio…" at bounding box center [765, 357] width 661 height 261
click at [435, 536] on input "checkbox" at bounding box center [765, 512] width 661 height 48
checkbox input "true"
click at [1164, 590] on div "Next" at bounding box center [1173, 581] width 66 height 20
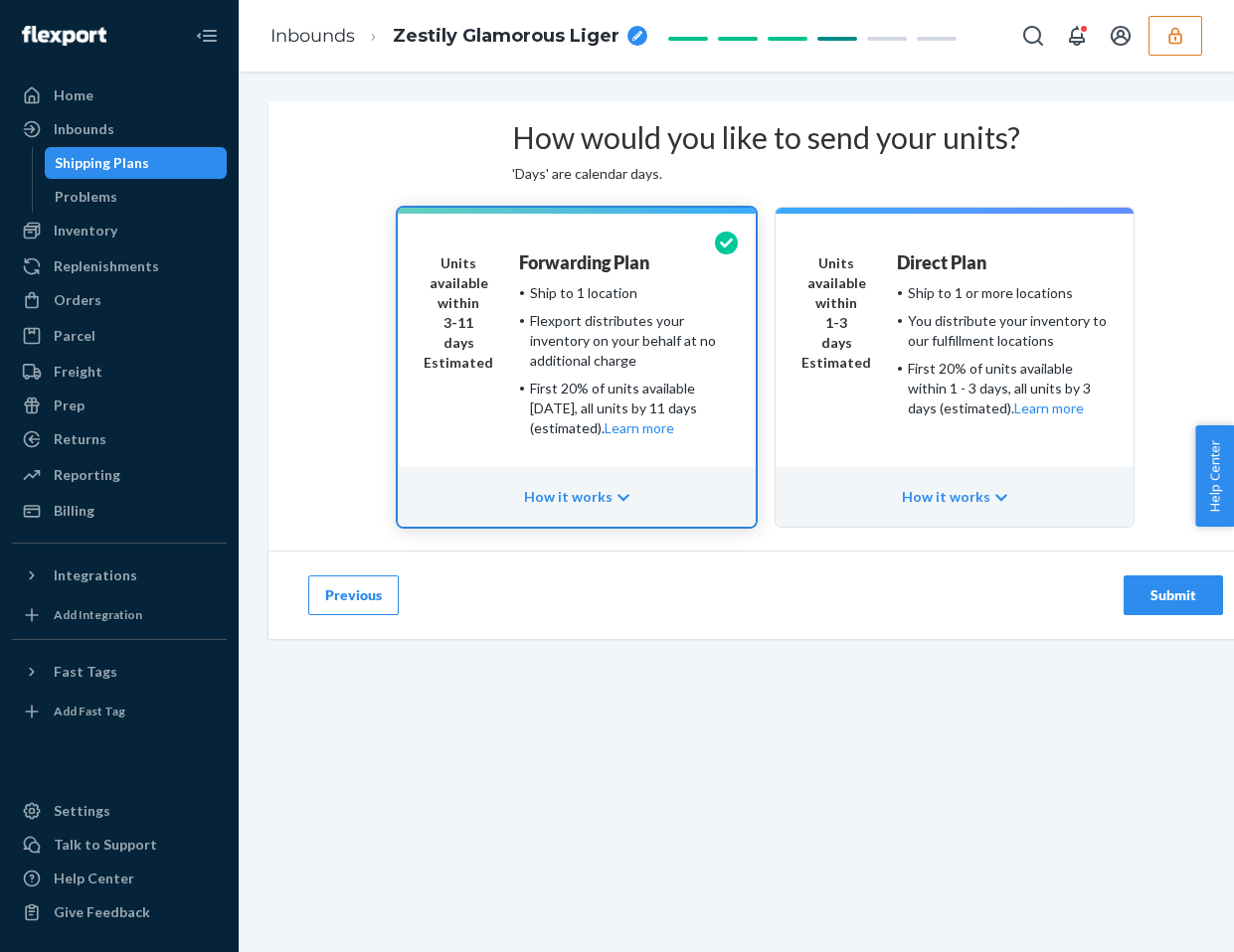
click at [949, 452] on div "Direct Plan Ship to 1 or more locations You distribute your inventory to our fu…" at bounding box center [1002, 352] width 211 height 199
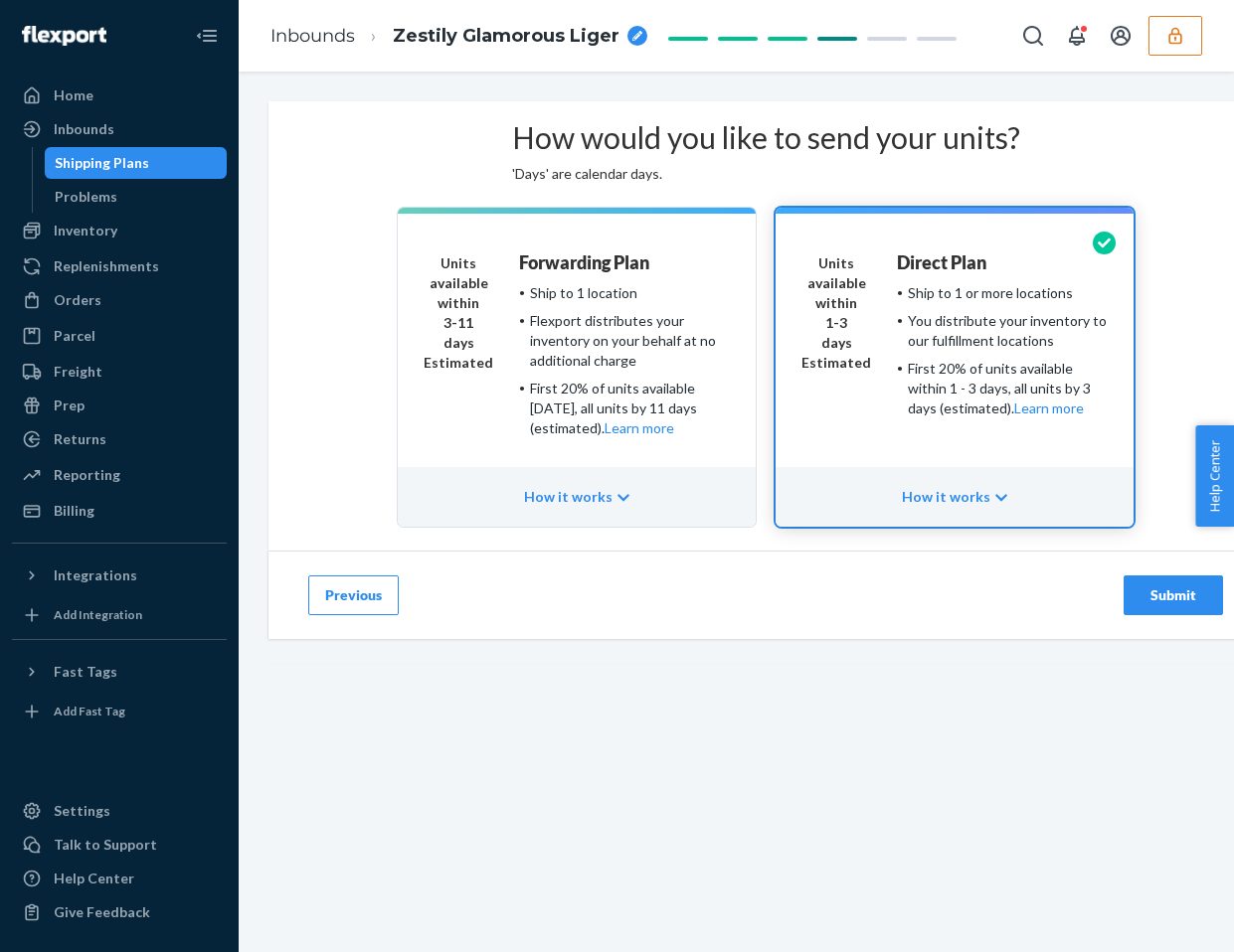
click at [1165, 615] on button "Submit" at bounding box center [1172, 596] width 99 height 40
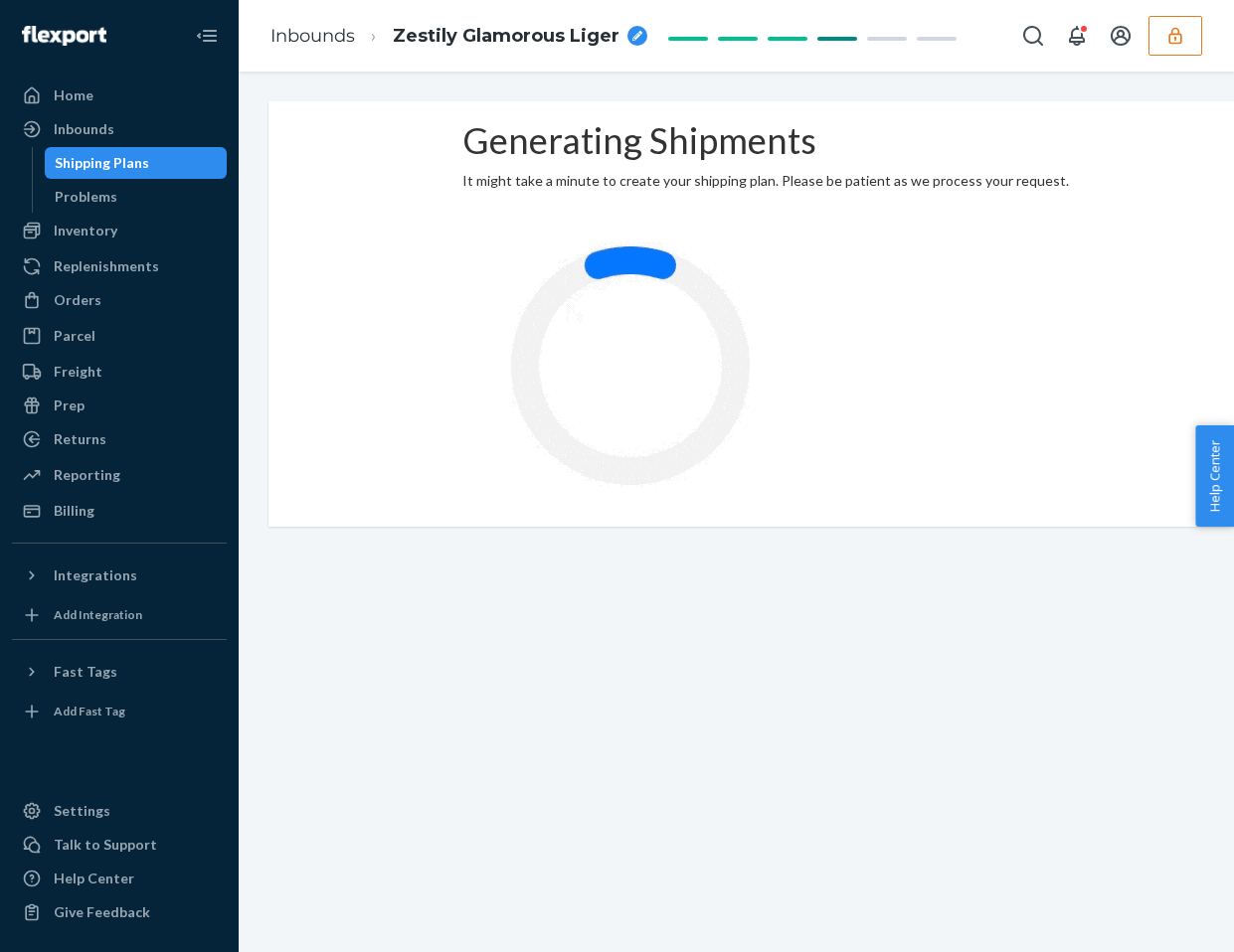
click at [92, 159] on div "Shipping Plans" at bounding box center [102, 163] width 94 height 20
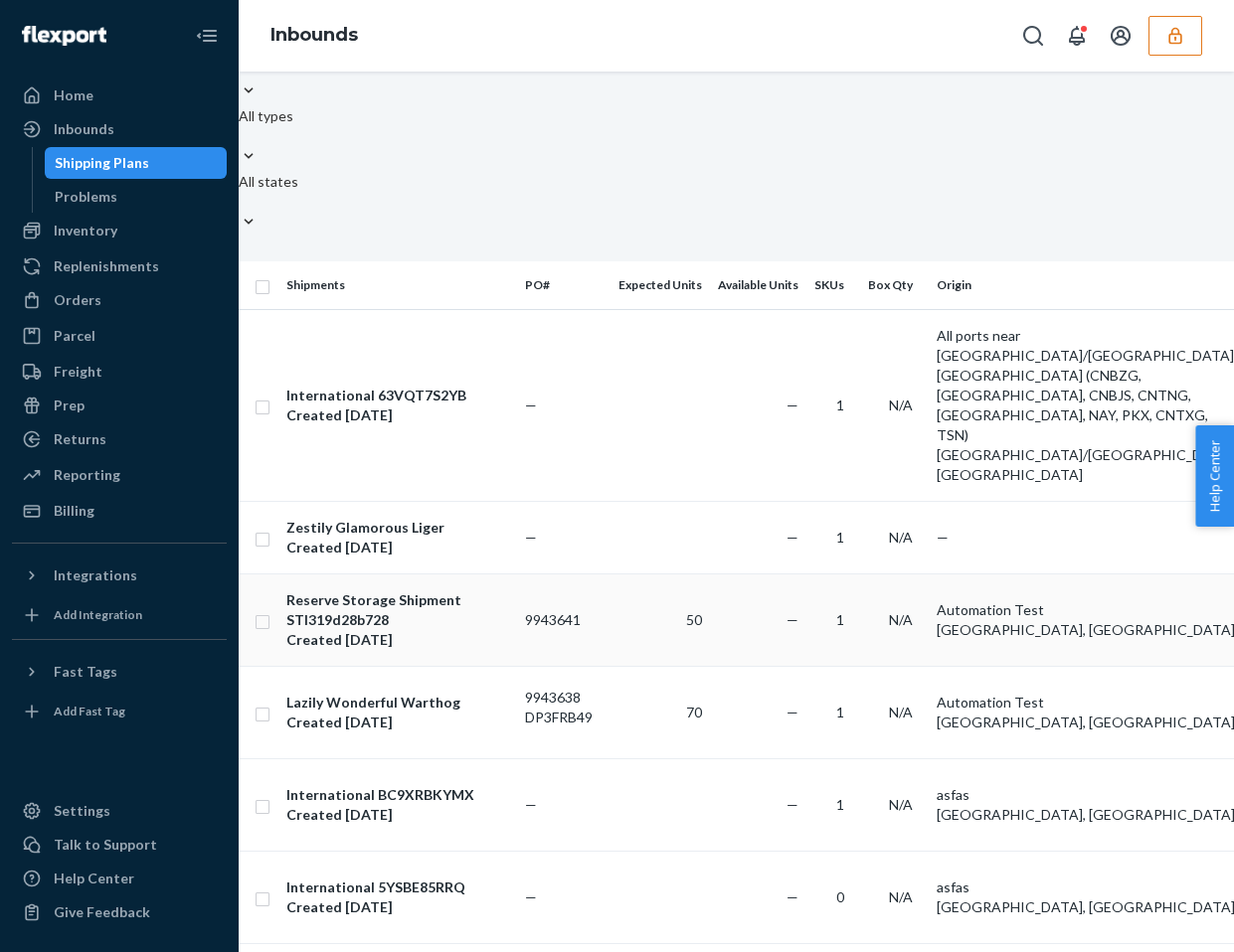
scroll to position [121, 0]
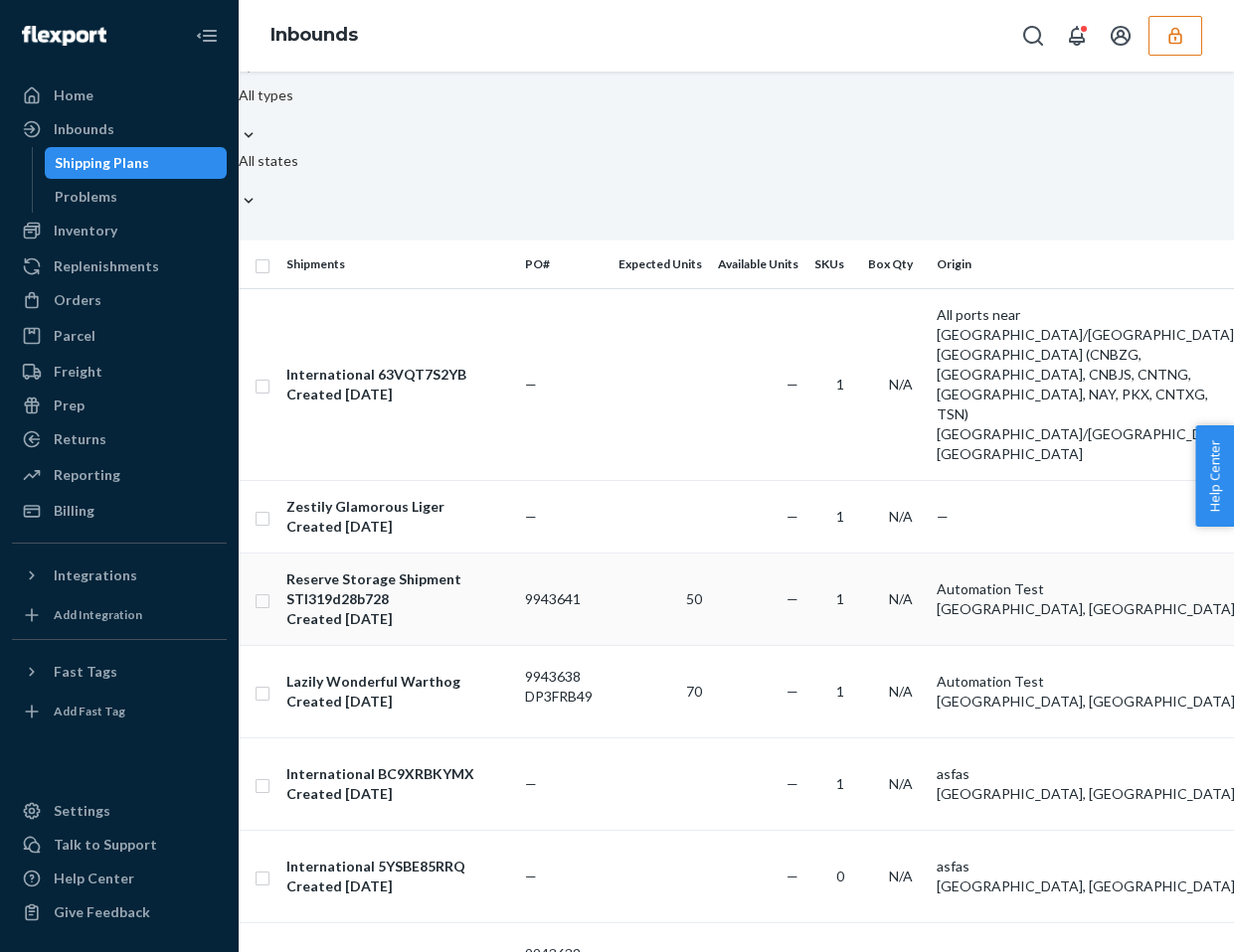
click at [775, 553] on td "—" at bounding box center [758, 599] width 96 height 92
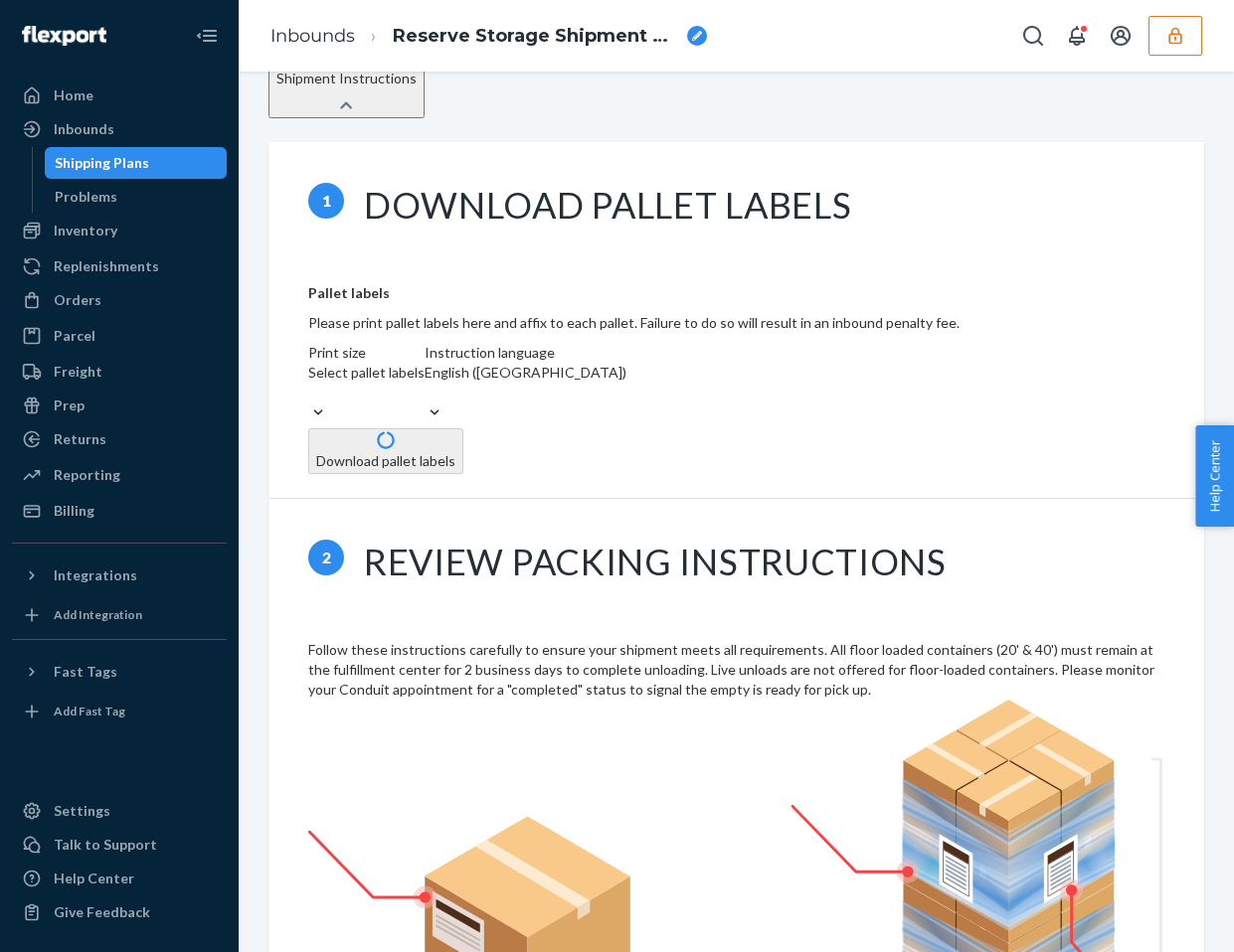
scroll to position [1624, 0]
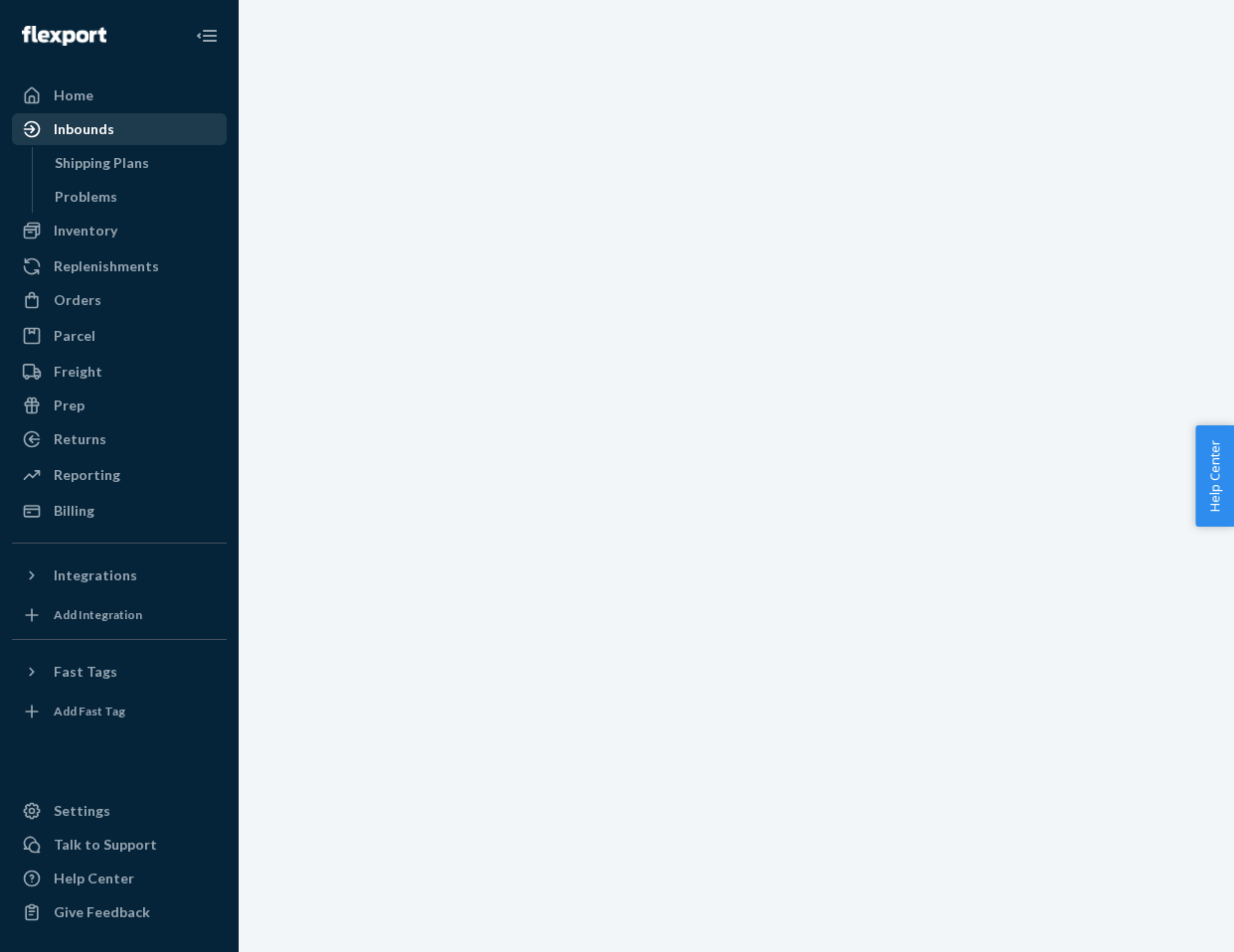
click at [117, 115] on div "Inbounds" at bounding box center [119, 129] width 211 height 28
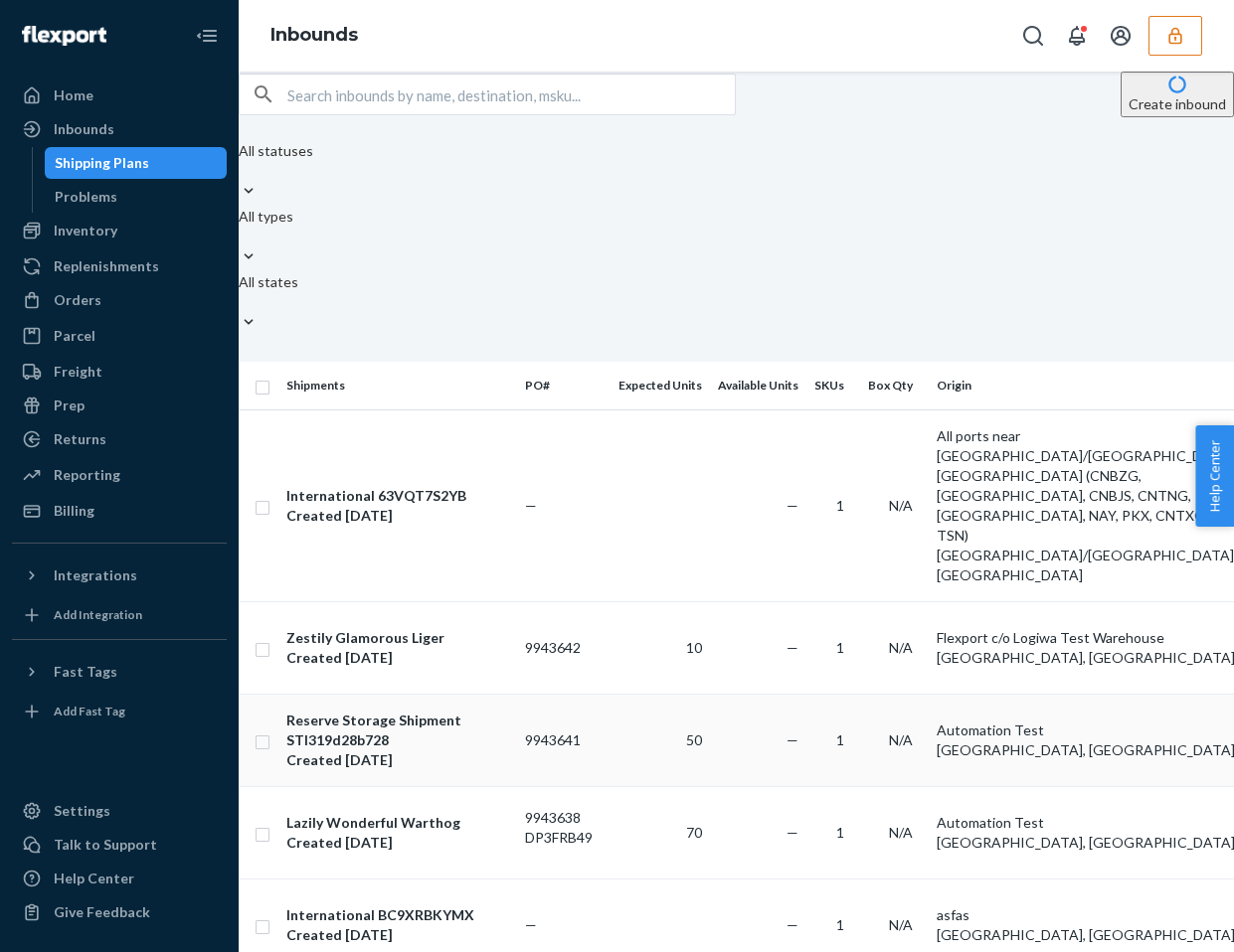
click at [845, 694] on td "1" at bounding box center [833, 740] width 54 height 92
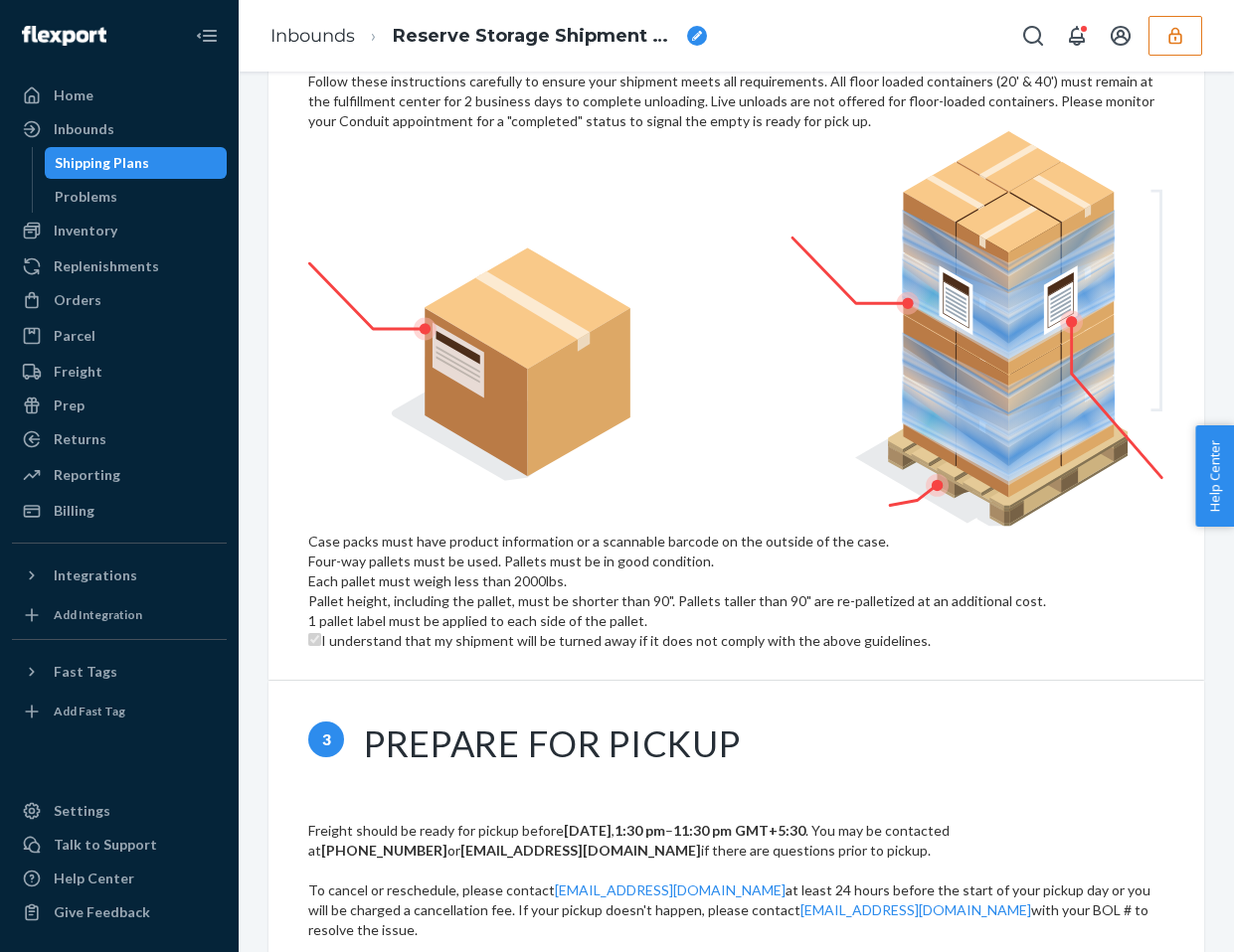
scroll to position [1624, 0]
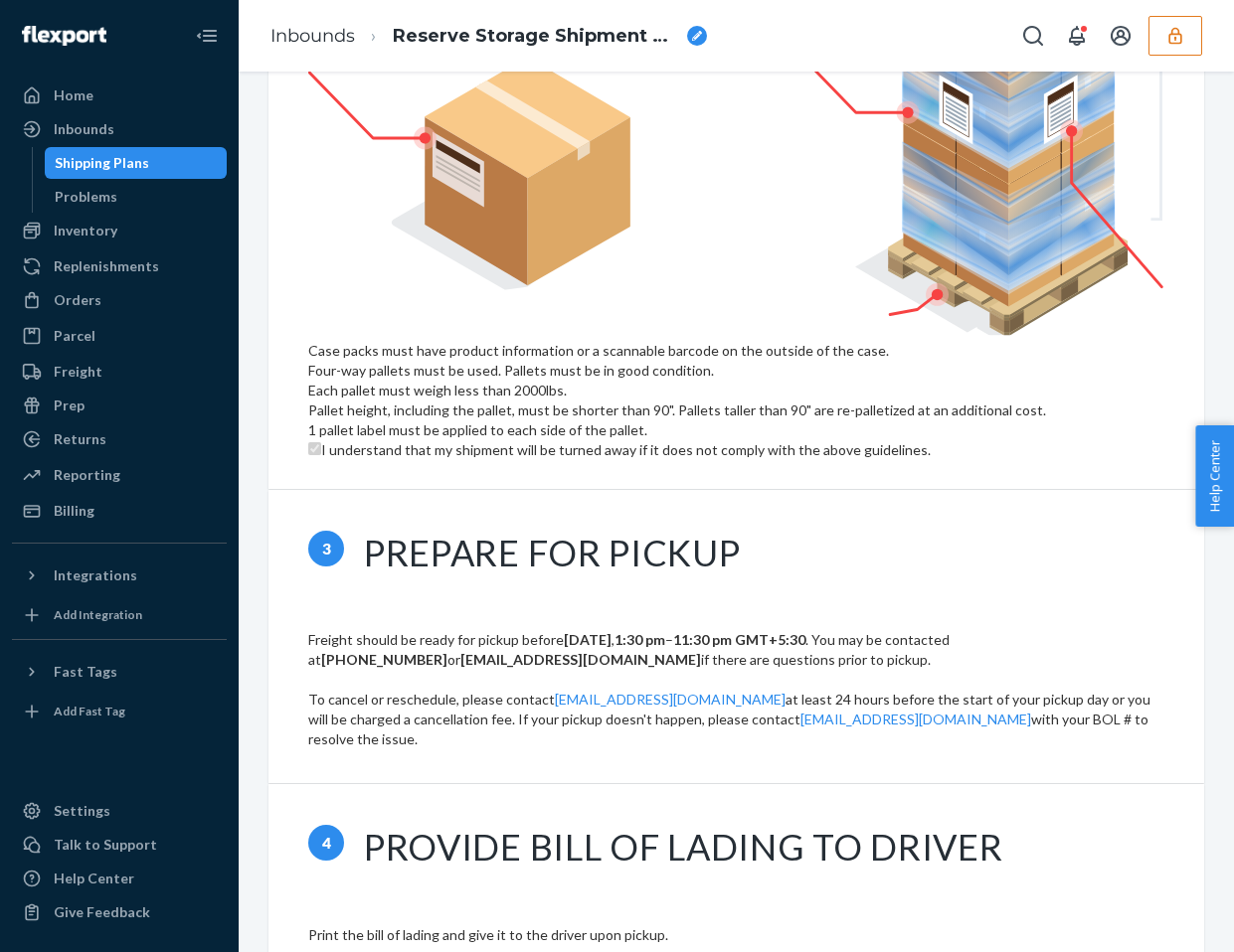
drag, startPoint x: 553, startPoint y: 858, endPoint x: 299, endPoint y: 770, distance: 268.1
drag, startPoint x: 314, startPoint y: 731, endPoint x: 542, endPoint y: 831, distance: 248.8
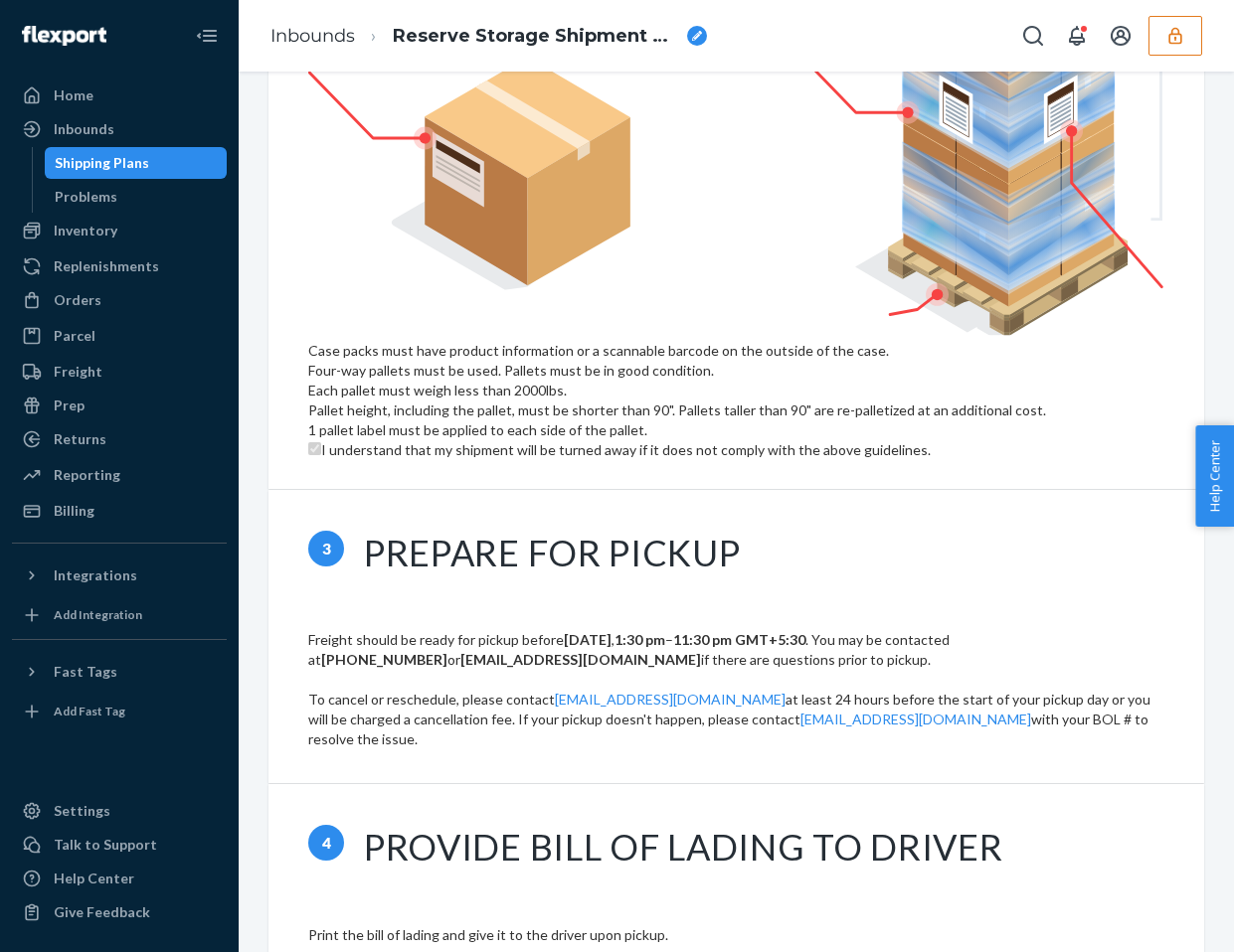
click at [1181, 37] on icon "button" at bounding box center [1175, 36] width 20 height 20
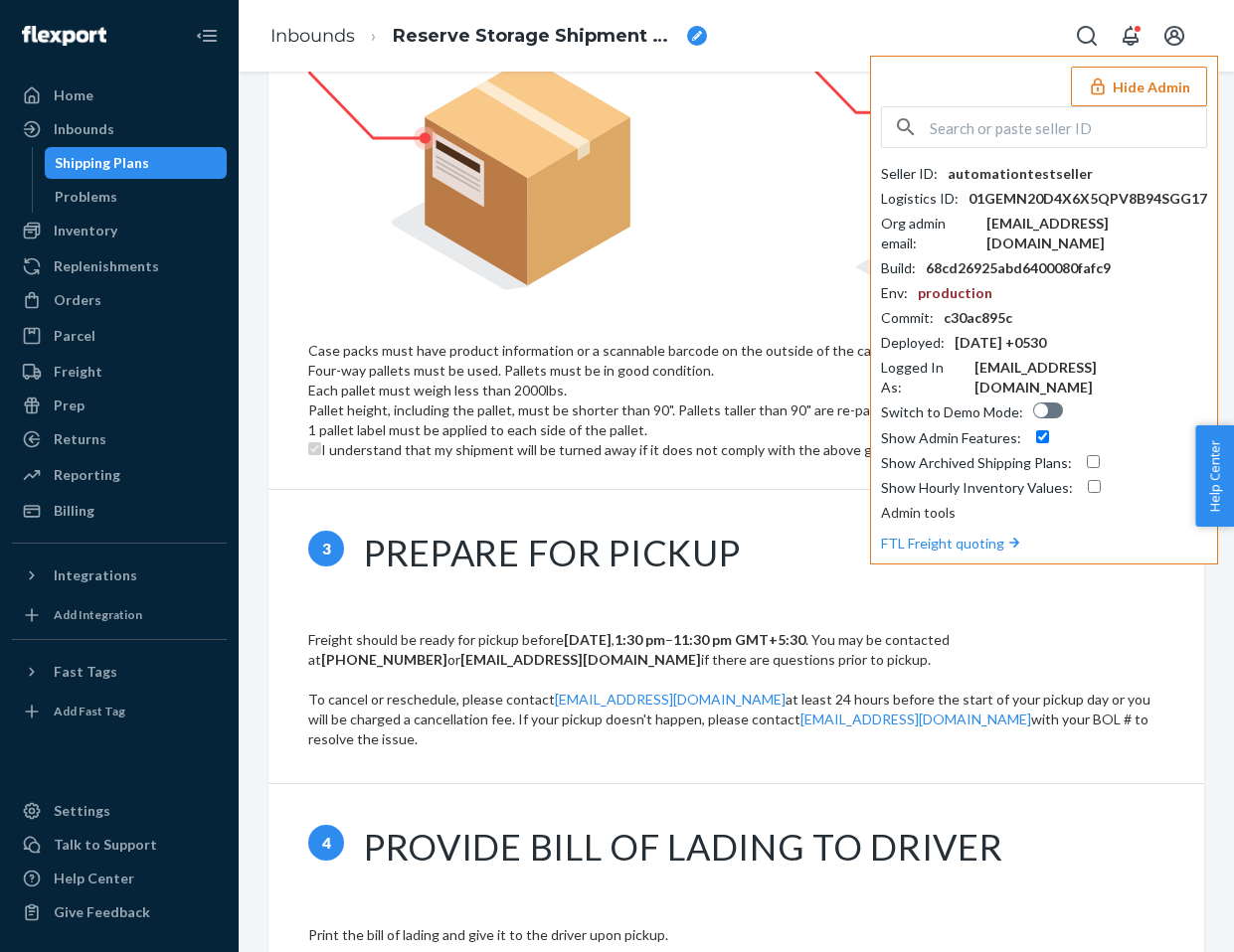
click at [961, 154] on div "Seller ID : automationtestseller Logistics ID : 01GEMN20D4X6X5QPV8B94SGG17 Org …" at bounding box center [1044, 302] width 326 height 392
click at [961, 141] on input "text" at bounding box center [1067, 127] width 276 height 40
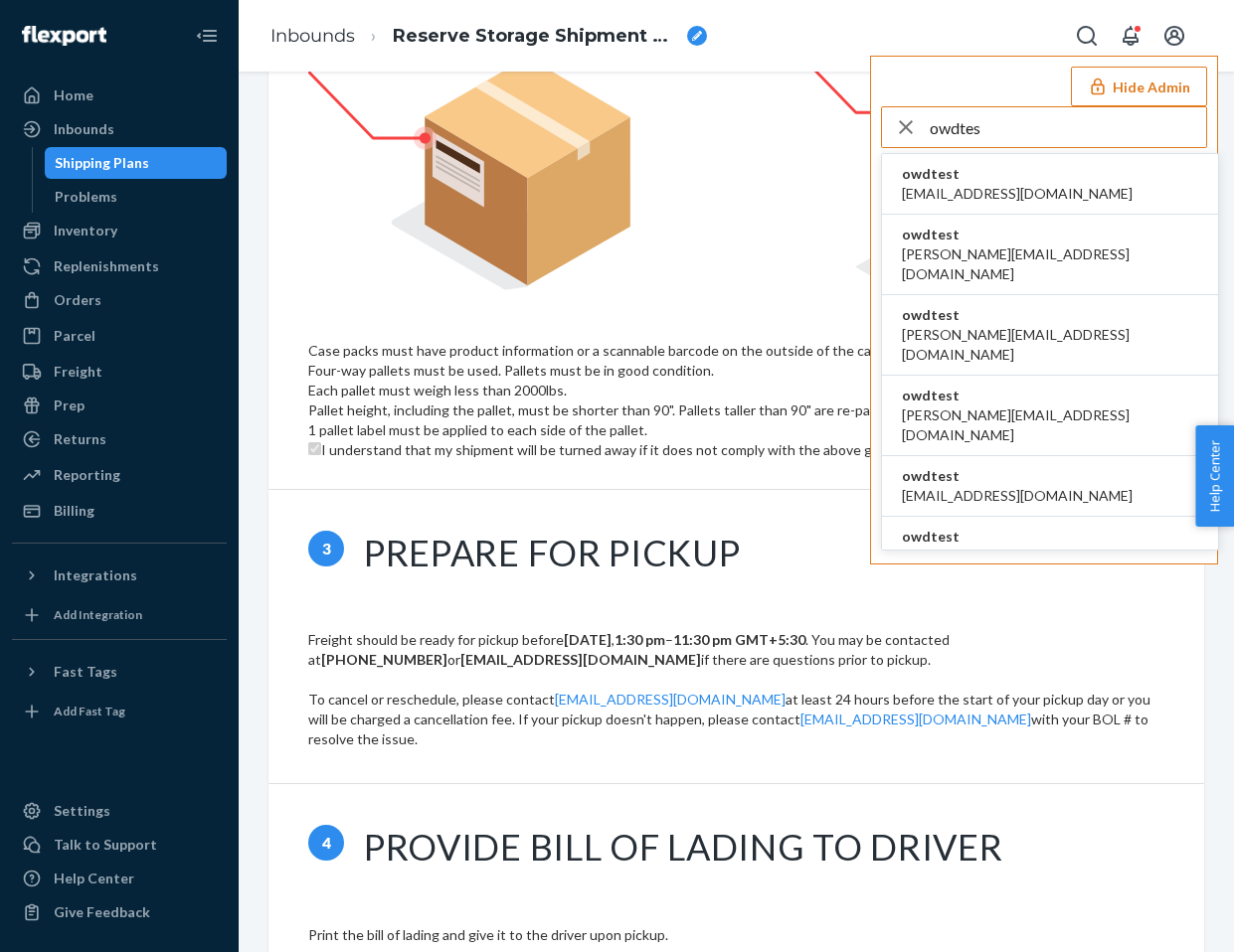
type input "owdtes"
click at [968, 171] on span "owdtest" at bounding box center [1017, 174] width 231 height 20
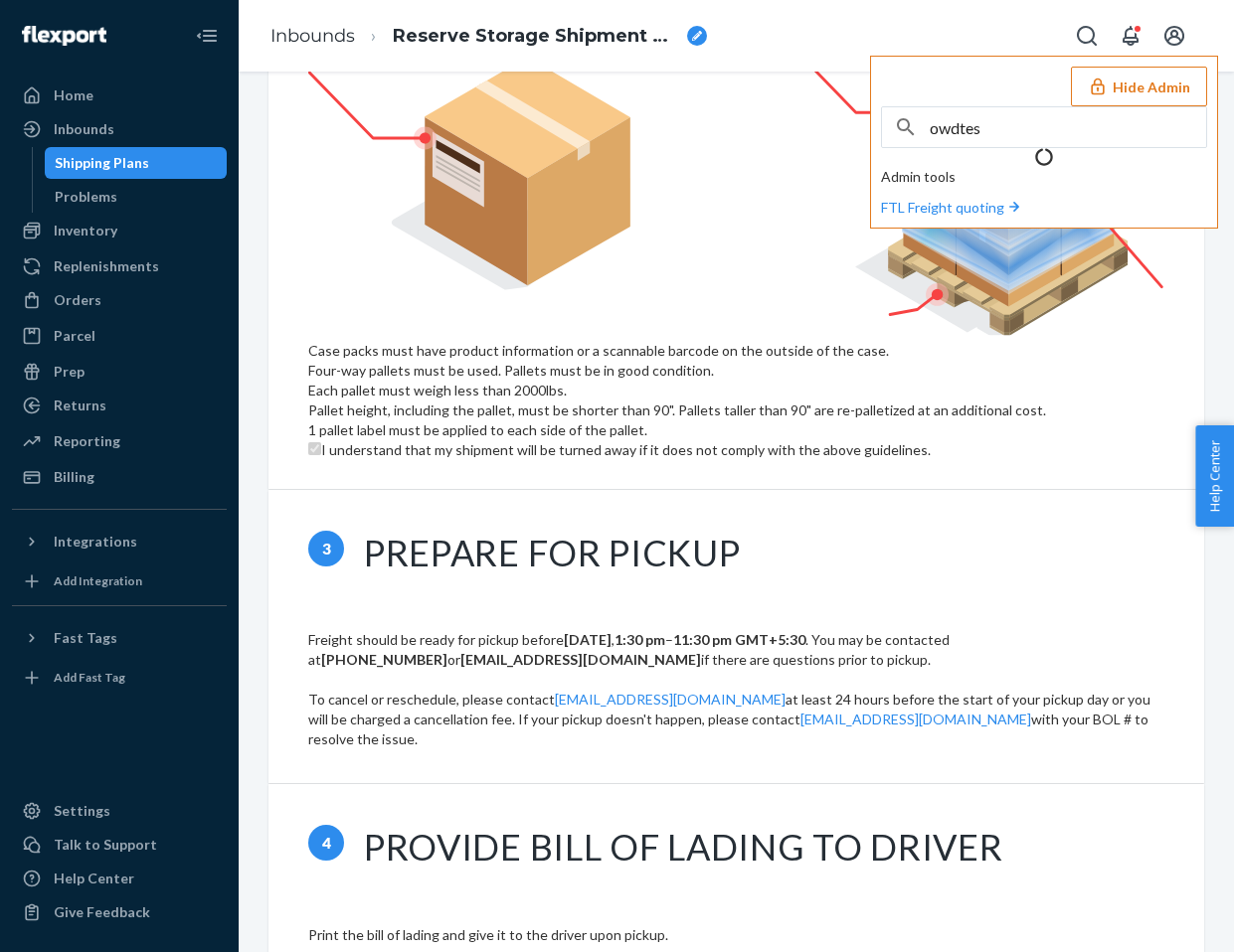
scroll to position [1584, 0]
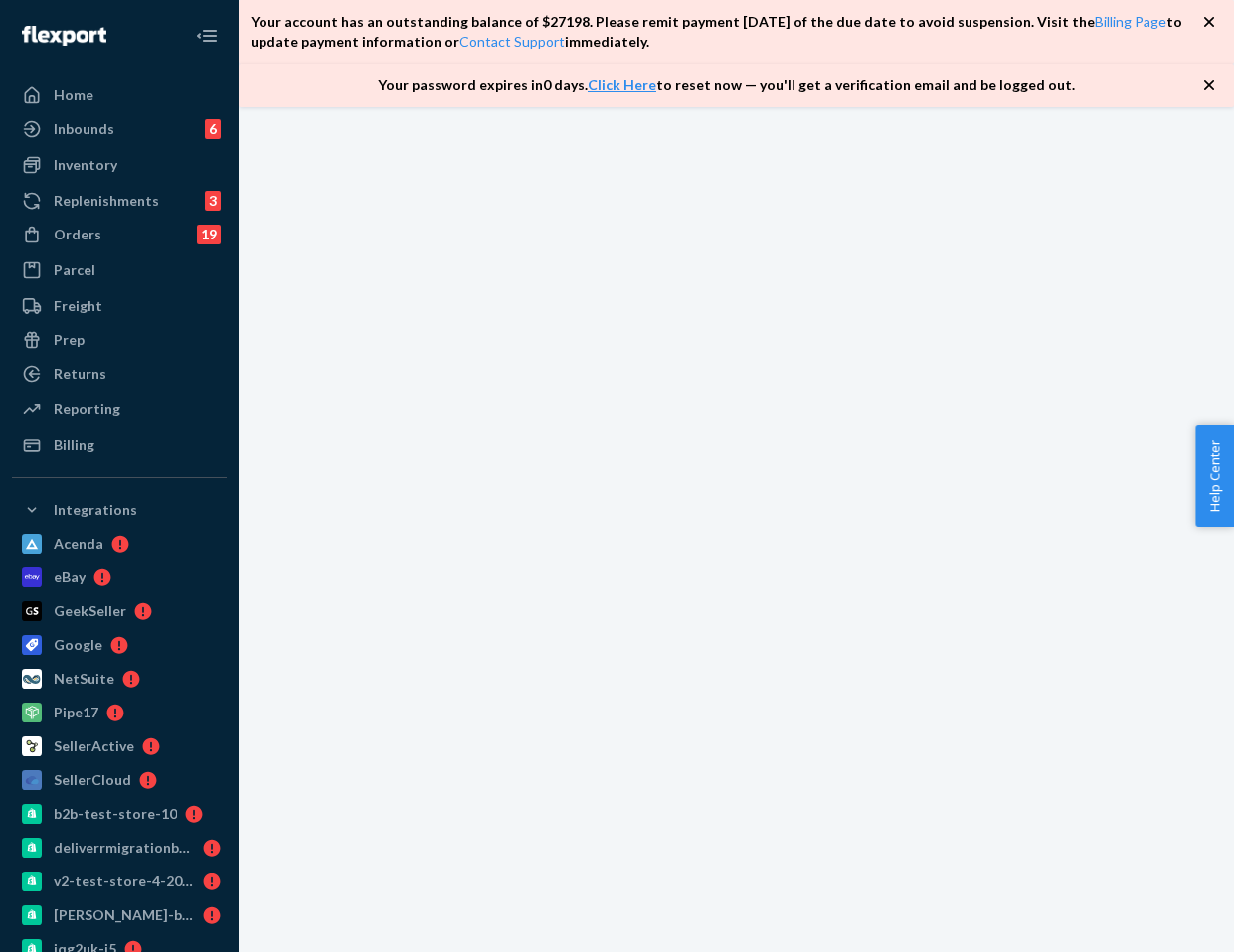
click at [1203, 76] on icon "button" at bounding box center [1209, 86] width 20 height 20
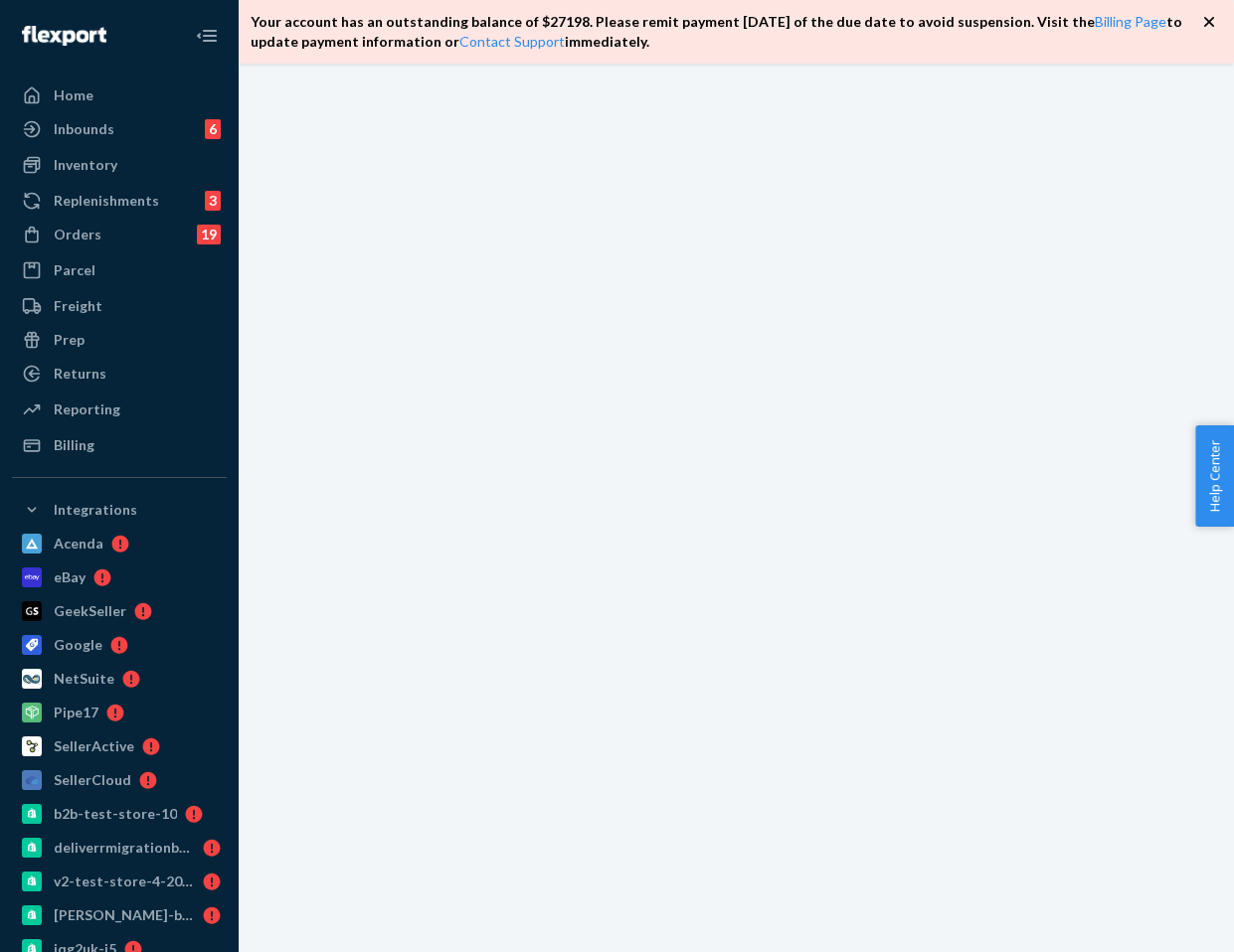
click at [1205, 29] on icon "button" at bounding box center [1209, 22] width 20 height 20
